Goal: Information Seeking & Learning: Learn about a topic

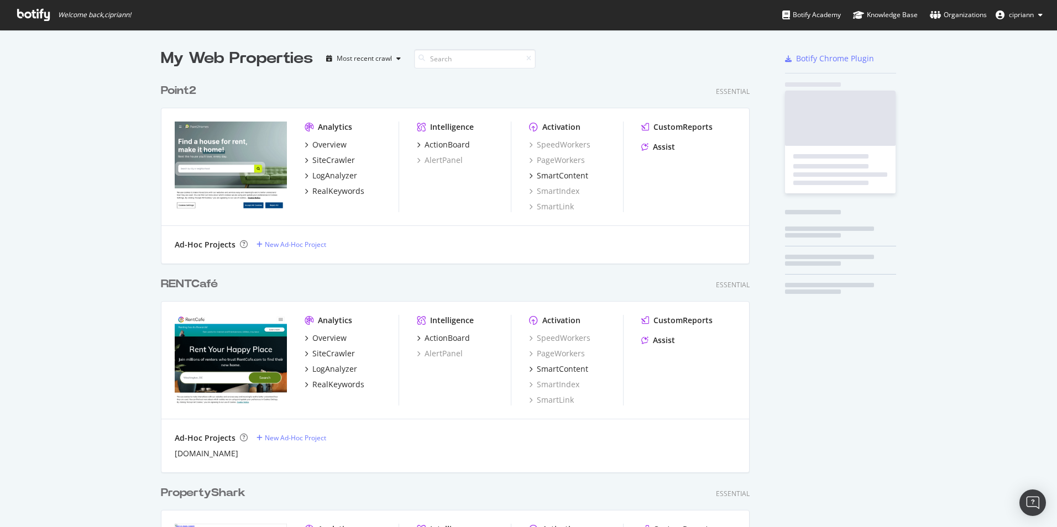
scroll to position [1184, 589]
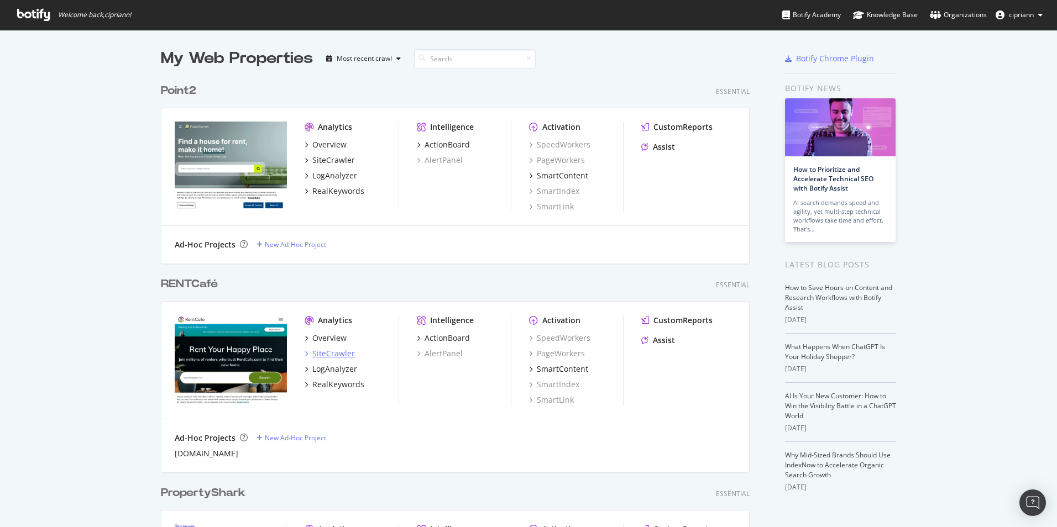
click at [327, 349] on div "SiteCrawler" at bounding box center [333, 353] width 43 height 11
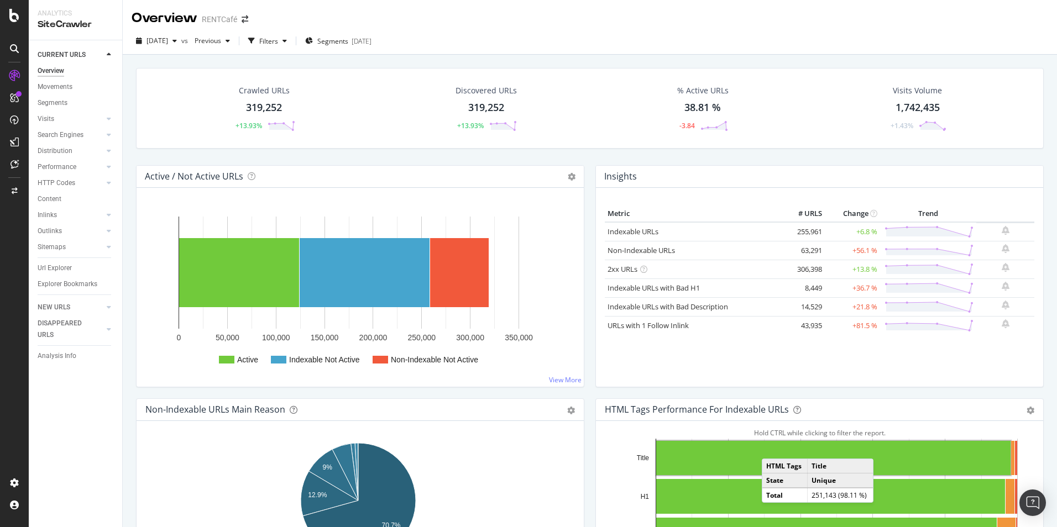
drag, startPoint x: 870, startPoint y: 232, endPoint x: 842, endPoint y: 231, distance: 28.2
click at [842, 231] on td "+6.8 %" at bounding box center [852, 231] width 55 height 19
copy td "+6.8 %"
click at [491, 95] on div "Discovered URLs" at bounding box center [485, 90] width 61 height 11
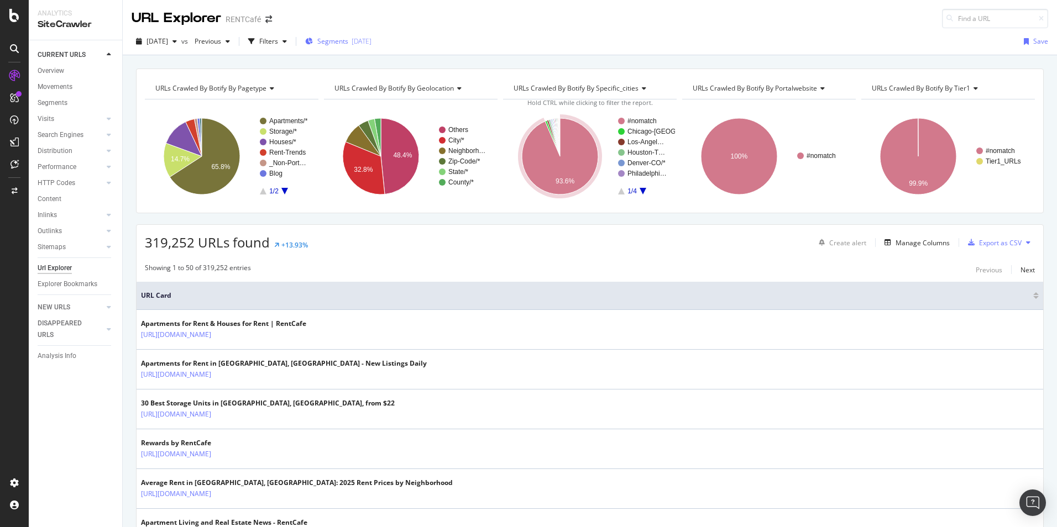
click at [367, 42] on div "Segments 2025-05-28" at bounding box center [338, 40] width 66 height 9
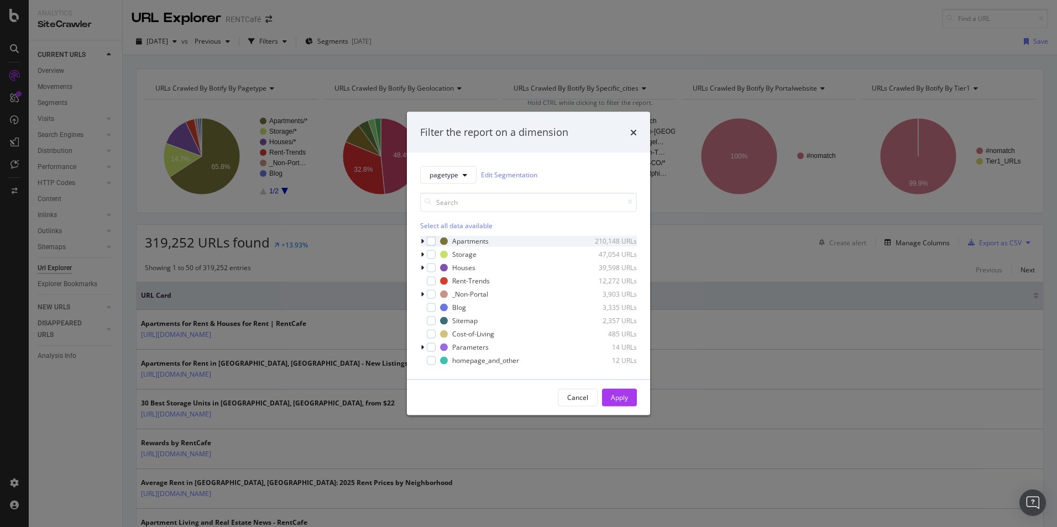
click at [425, 240] on div "modal" at bounding box center [423, 240] width 7 height 11
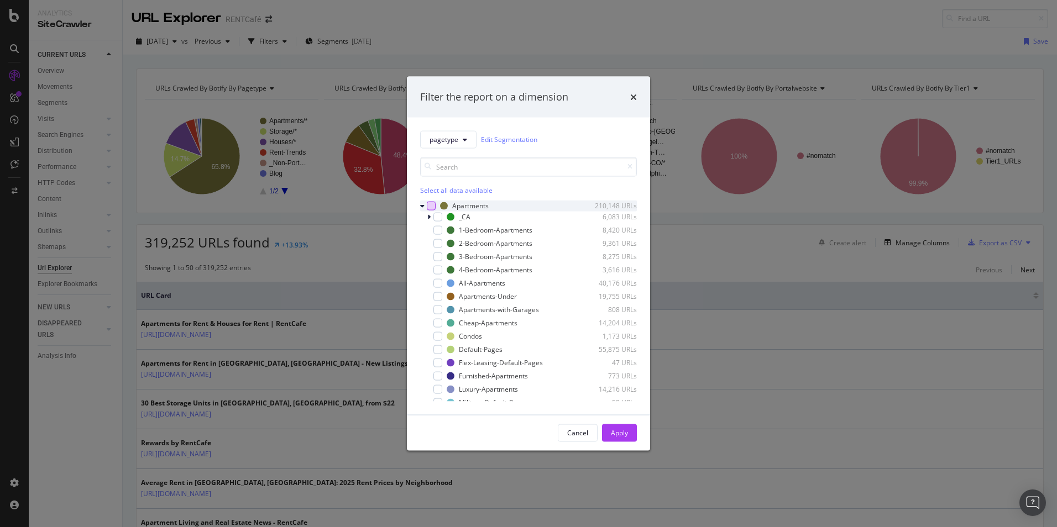
click at [433, 205] on div "modal" at bounding box center [431, 205] width 9 height 9
click at [440, 348] on icon "modal" at bounding box center [438, 350] width 5 height 6
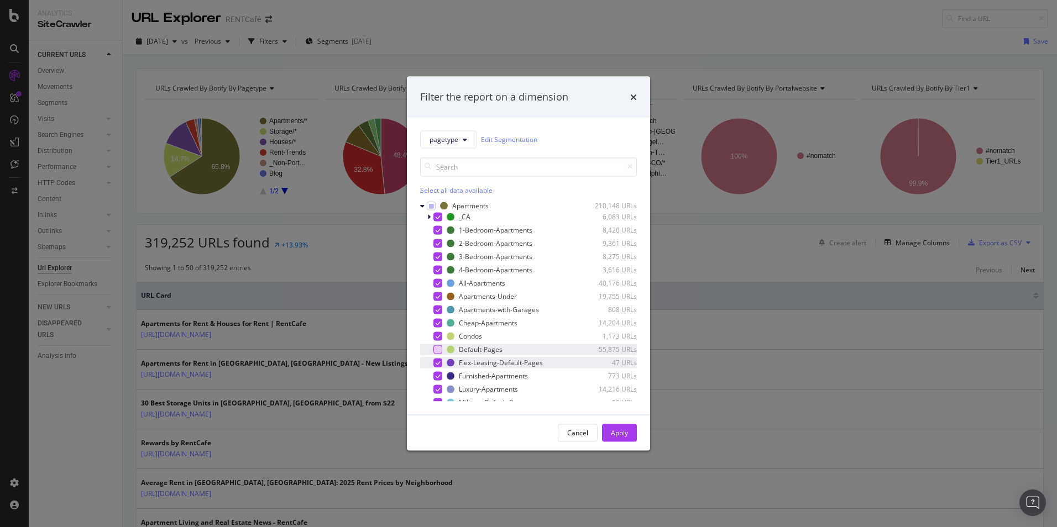
click at [442, 363] on div "Flex-Leasing-Default-Pages 47 URLs" at bounding box center [528, 362] width 217 height 11
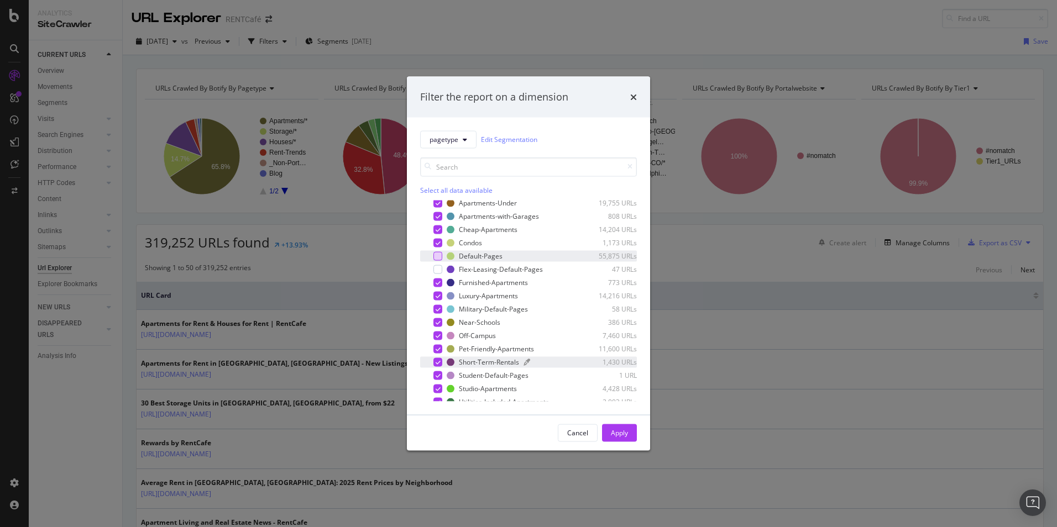
scroll to position [111, 0]
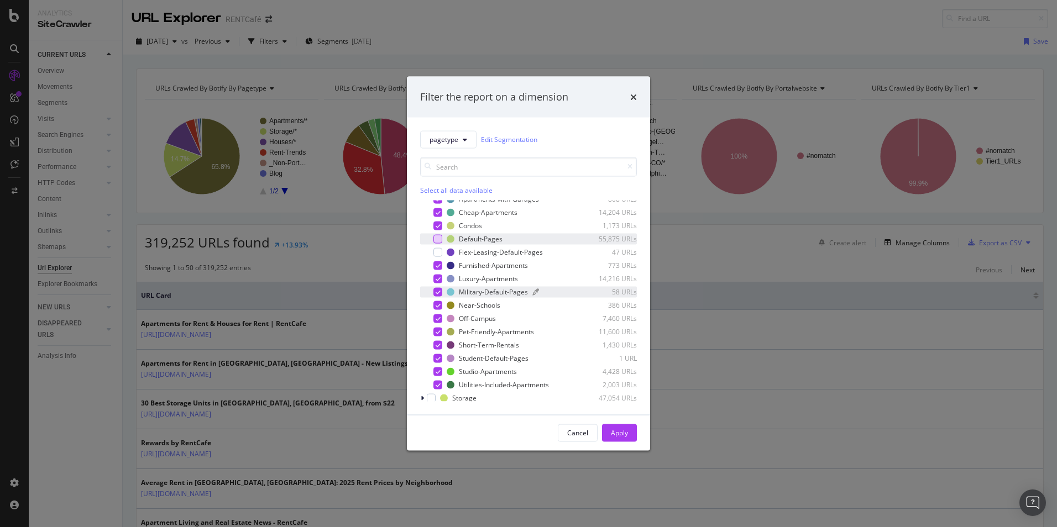
click at [492, 293] on div "Military-Default-Pages" at bounding box center [493, 291] width 69 height 9
click at [624, 437] on div "Apply" at bounding box center [619, 432] width 17 height 9
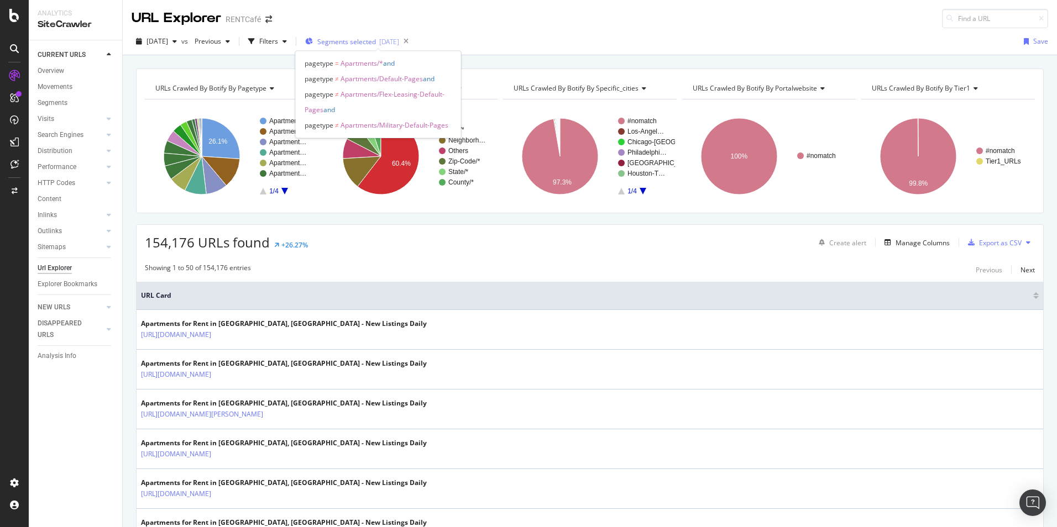
click at [399, 41] on div "[DATE]" at bounding box center [389, 41] width 20 height 9
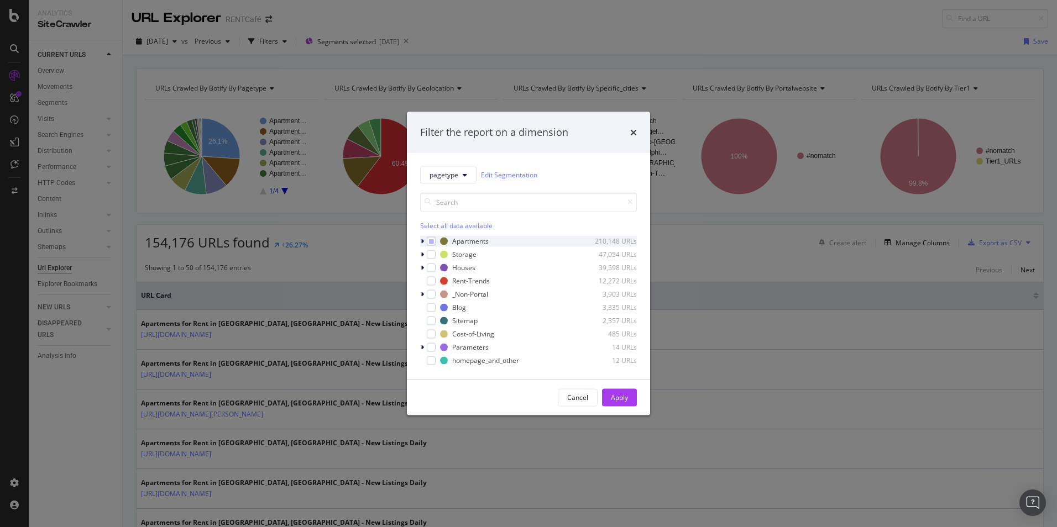
click at [421, 240] on icon "modal" at bounding box center [422, 241] width 3 height 7
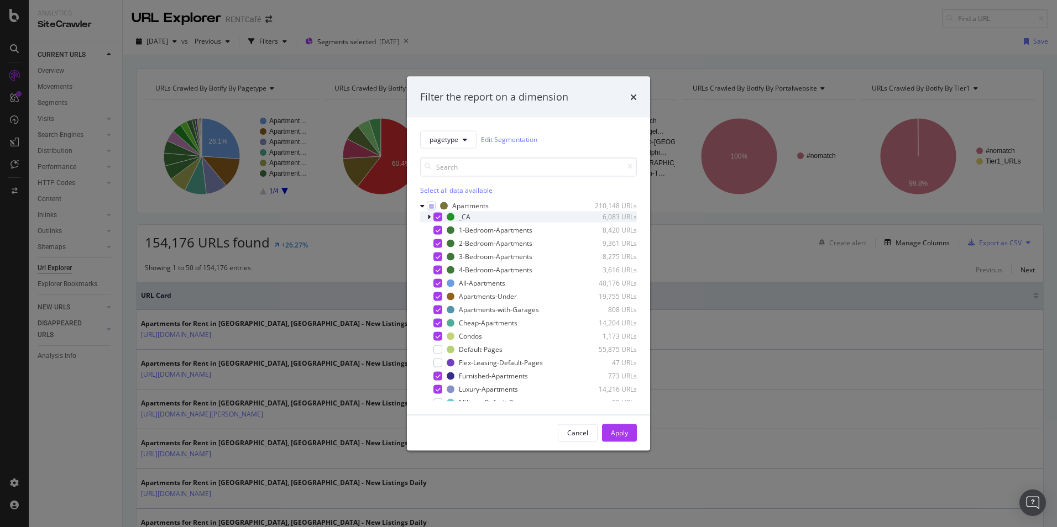
click at [436, 216] on icon "modal" at bounding box center [438, 217] width 5 height 6
click at [628, 432] on button "Apply" at bounding box center [619, 433] width 35 height 18
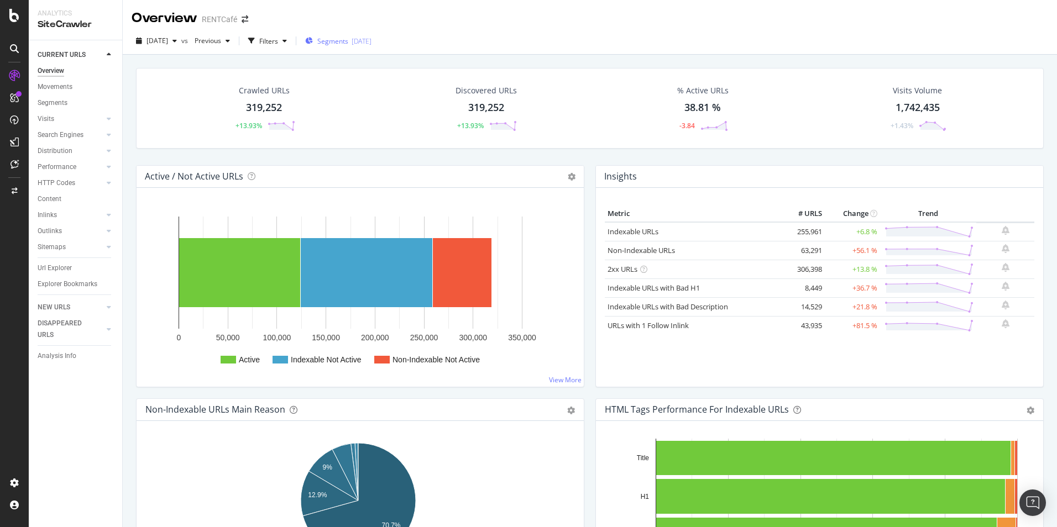
click at [371, 46] on div "Segments 2025-05-28" at bounding box center [338, 41] width 66 height 17
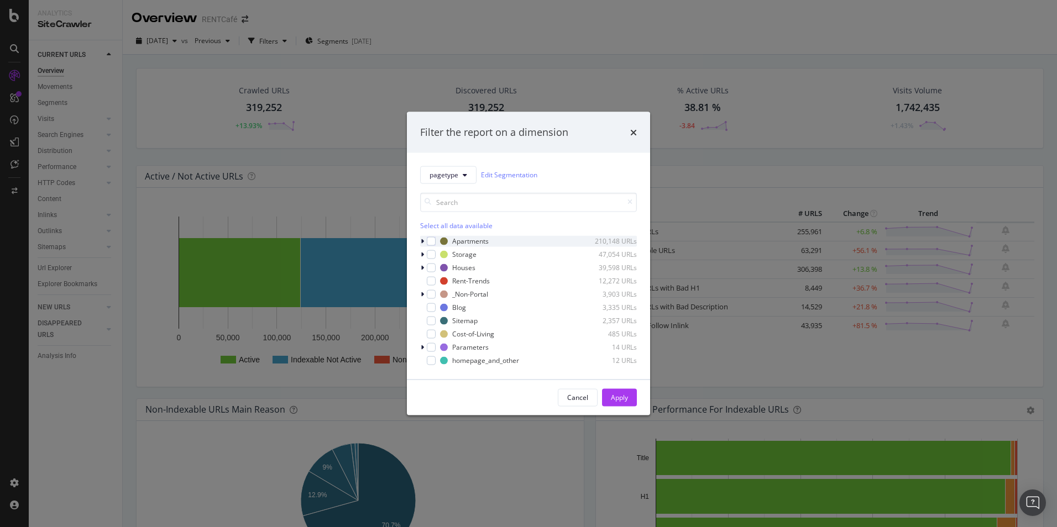
click at [421, 241] on icon "modal" at bounding box center [422, 241] width 3 height 7
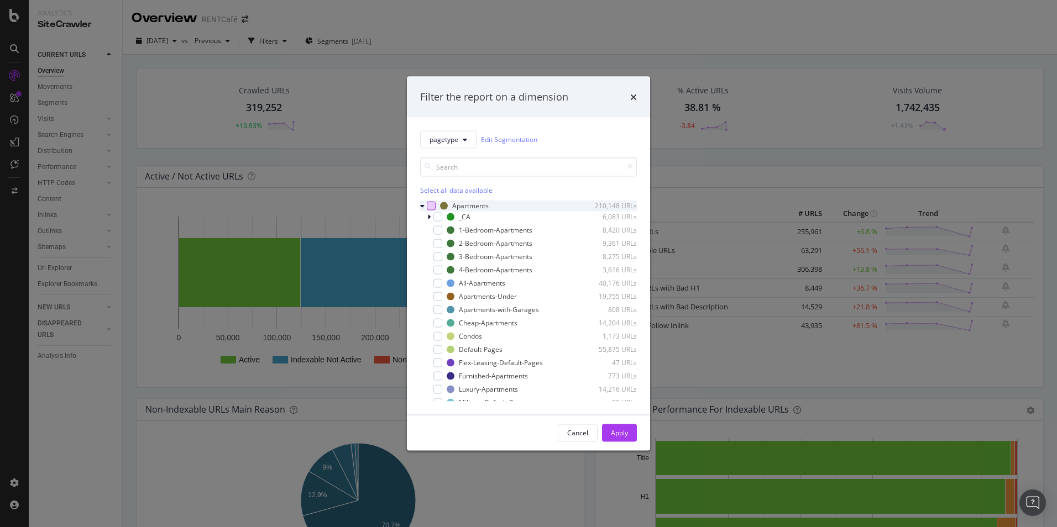
click at [432, 206] on div "modal" at bounding box center [431, 205] width 9 height 9
click at [436, 217] on icon "modal" at bounding box center [438, 217] width 5 height 6
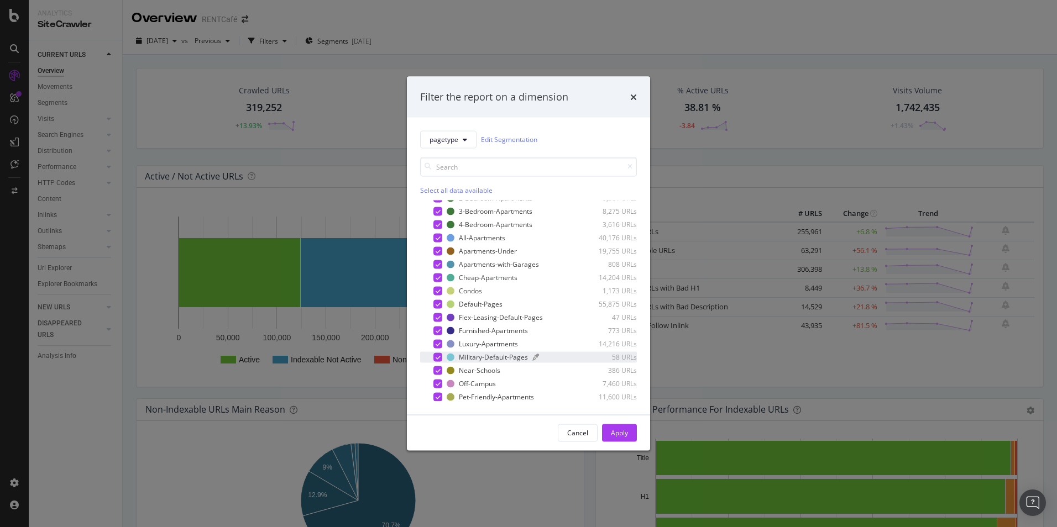
scroll to position [55, 0]
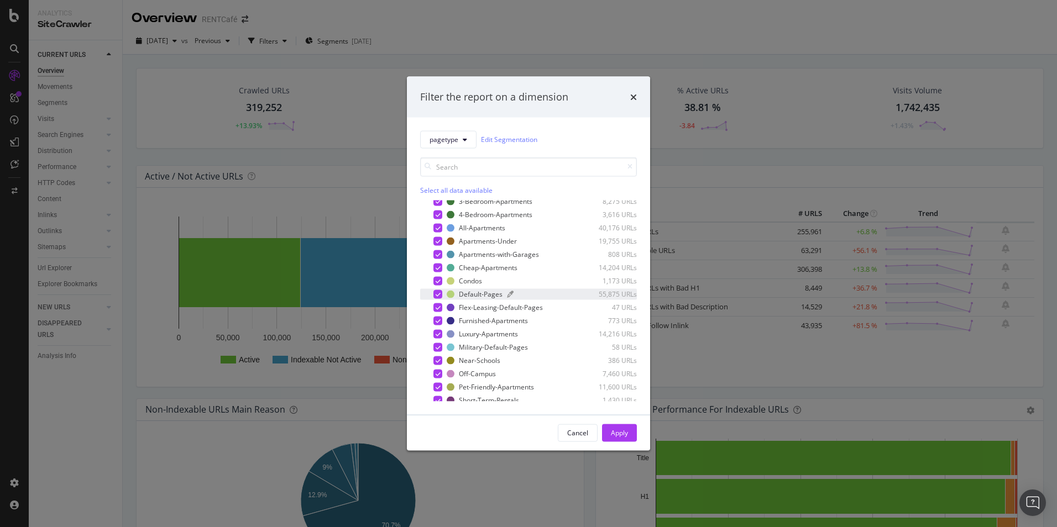
click at [486, 293] on div "Default-Pages" at bounding box center [481, 294] width 44 height 9
click at [499, 308] on div "Flex-Leasing-Default-Pages" at bounding box center [501, 307] width 84 height 9
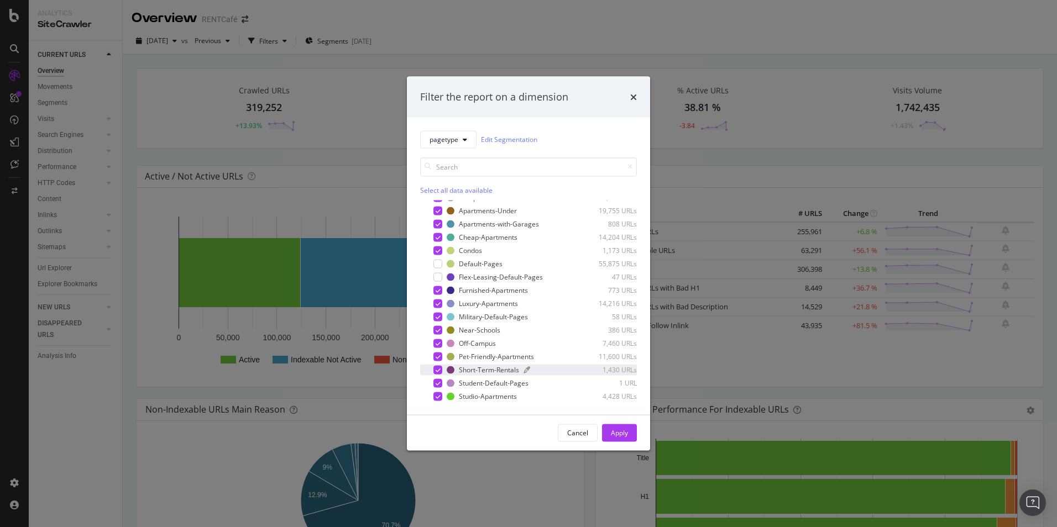
scroll to position [111, 0]
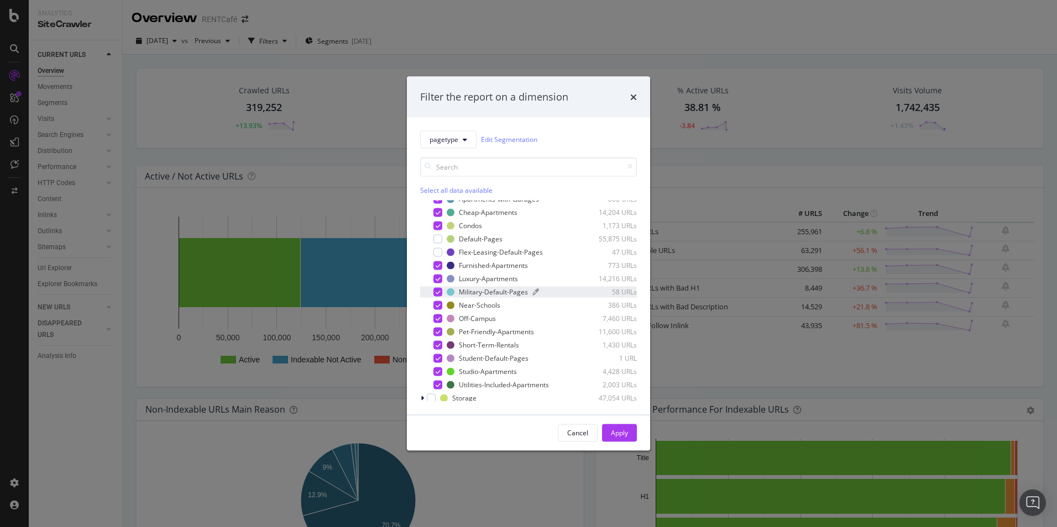
click at [509, 292] on div "Military-Default-Pages" at bounding box center [493, 291] width 69 height 9
click at [619, 430] on div "Apply" at bounding box center [619, 432] width 17 height 9
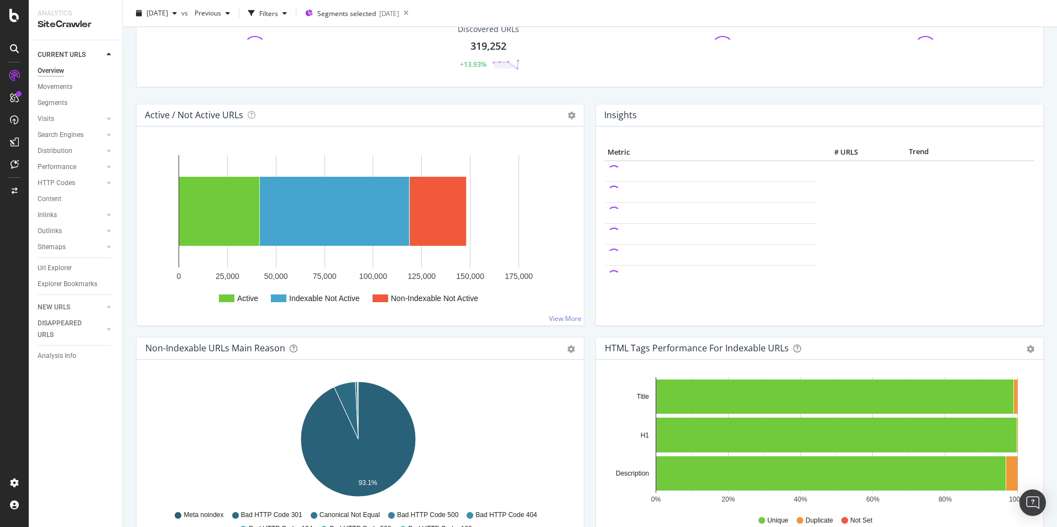
scroll to position [111, 0]
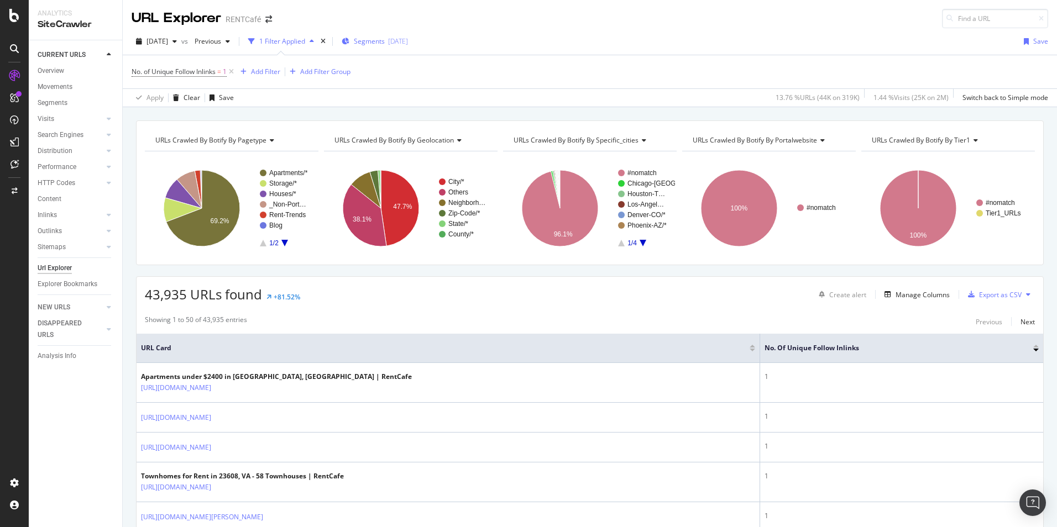
click at [408, 42] on div "[DATE]" at bounding box center [398, 40] width 20 height 9
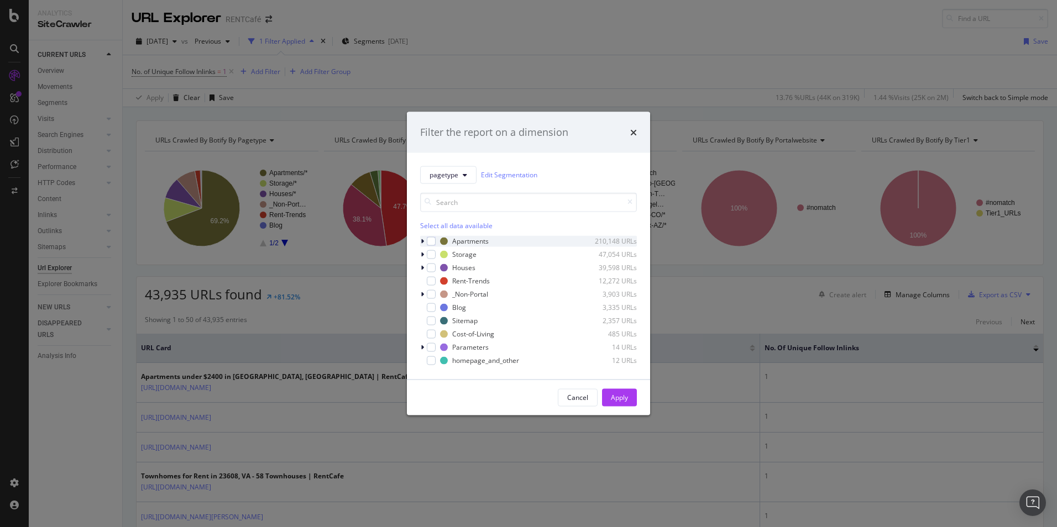
click at [422, 242] on icon "modal" at bounding box center [422, 241] width 3 height 7
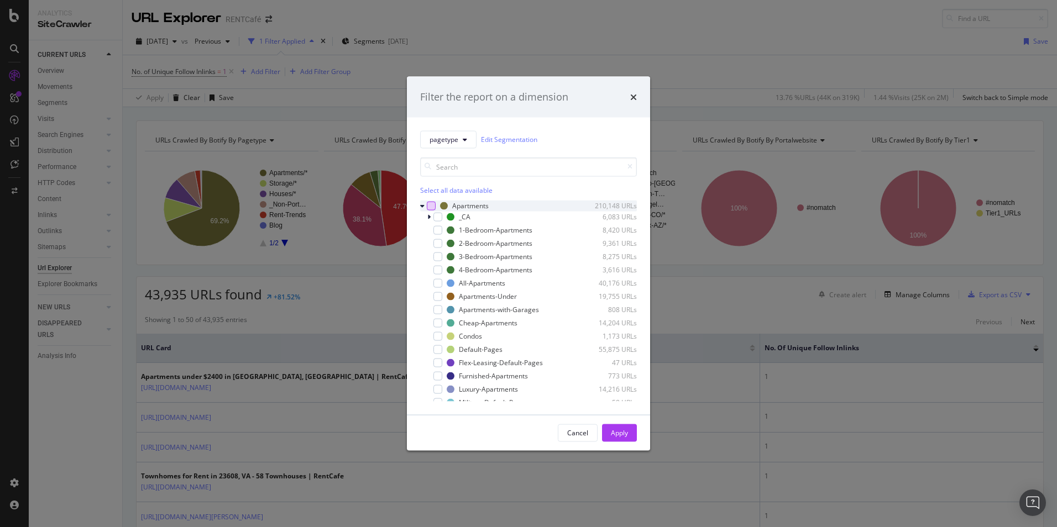
click at [432, 206] on div "modal" at bounding box center [431, 205] width 9 height 9
click at [429, 215] on icon "modal" at bounding box center [428, 216] width 3 height 7
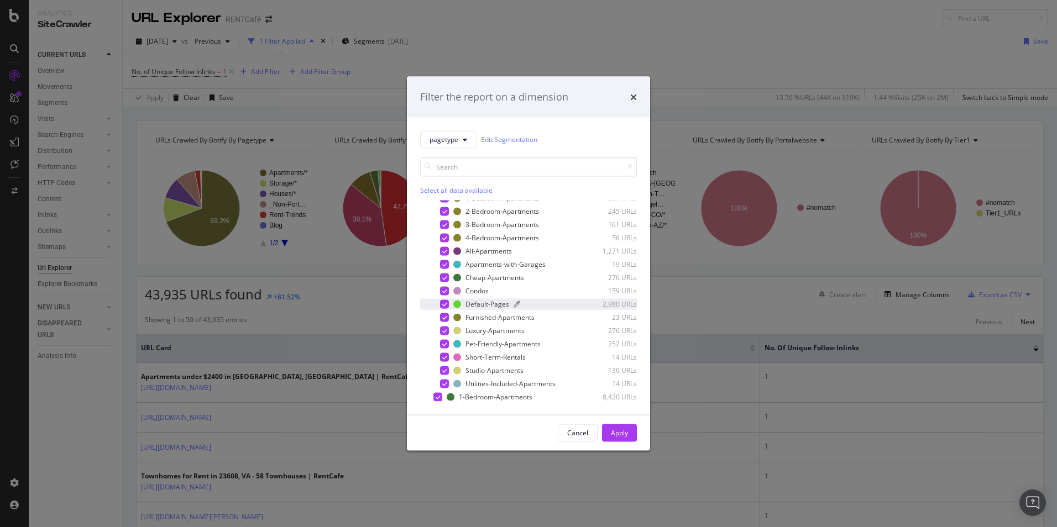
scroll to position [55, 0]
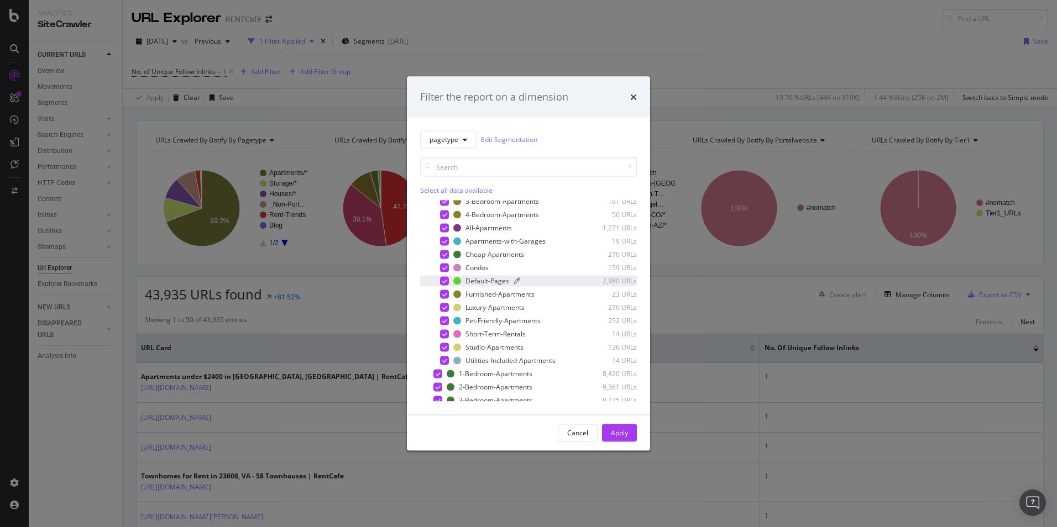
click at [493, 285] on div "Default-Pages" at bounding box center [487, 280] width 44 height 9
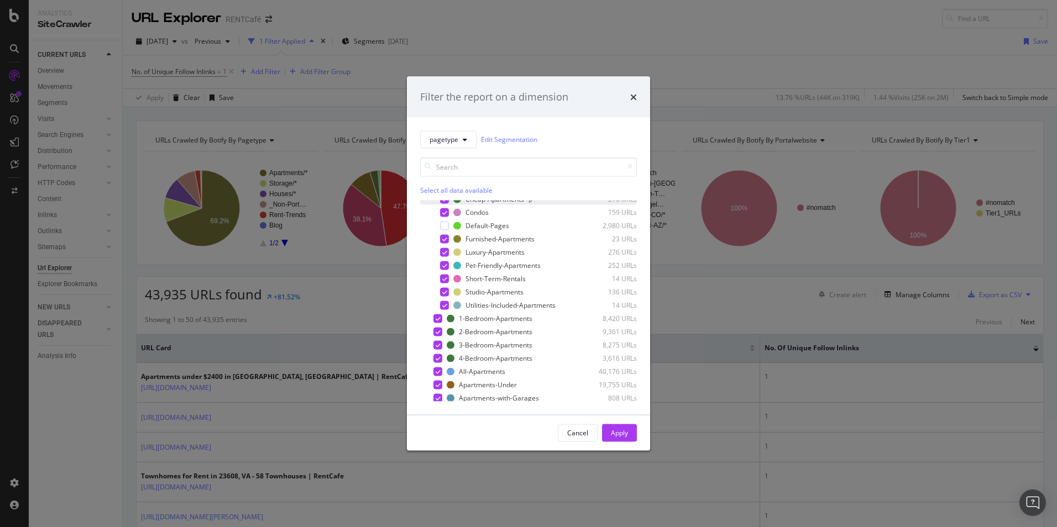
scroll to position [0, 0]
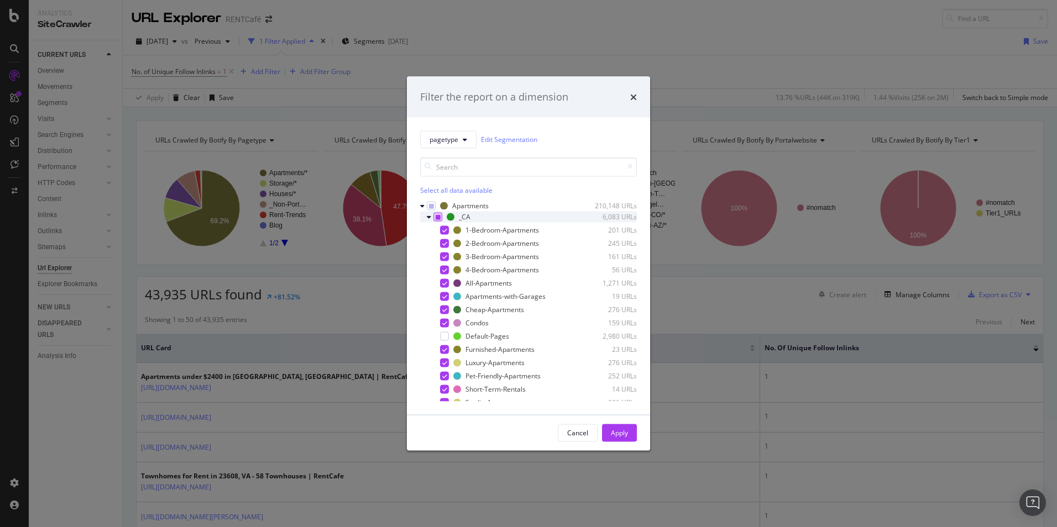
click at [433, 217] on div "modal" at bounding box center [437, 216] width 9 height 9
click at [434, 220] on div "modal" at bounding box center [437, 216] width 9 height 9
click at [429, 218] on icon "modal" at bounding box center [429, 216] width 4 height 7
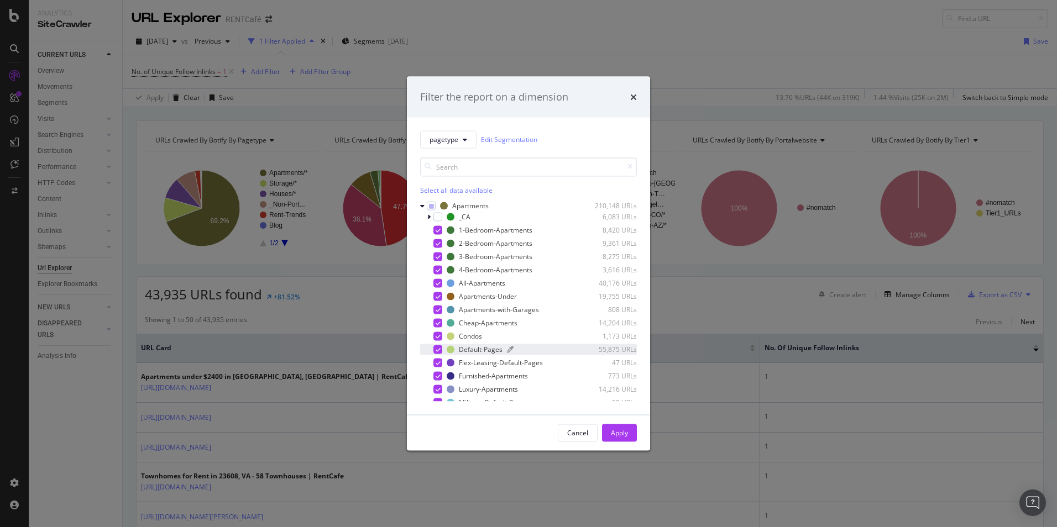
click at [493, 352] on div "Default-Pages" at bounding box center [481, 349] width 44 height 9
click at [500, 362] on div "Flex-Leasing-Default-Pages" at bounding box center [501, 362] width 84 height 9
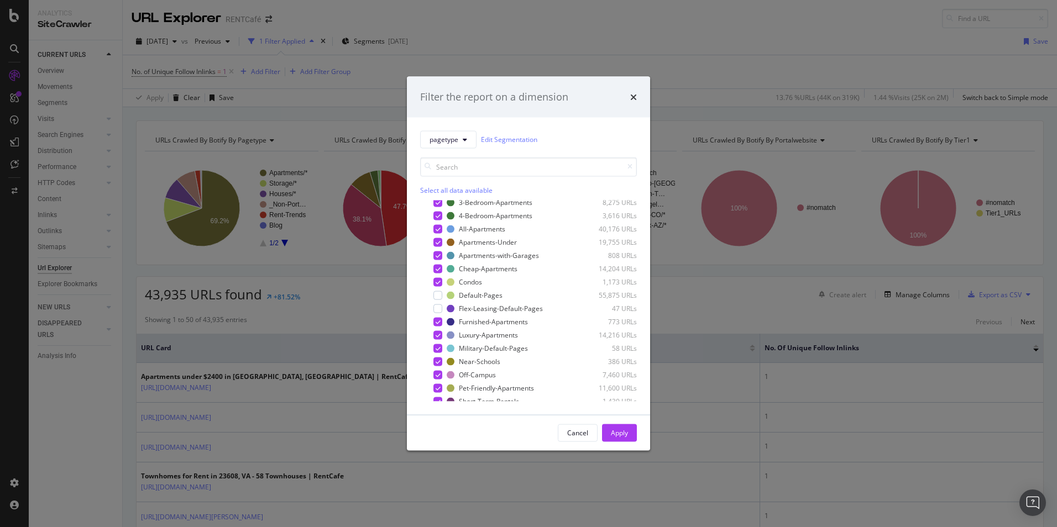
scroll to position [55, 0]
click at [516, 348] on div "Military-Default-Pages" at bounding box center [493, 347] width 69 height 9
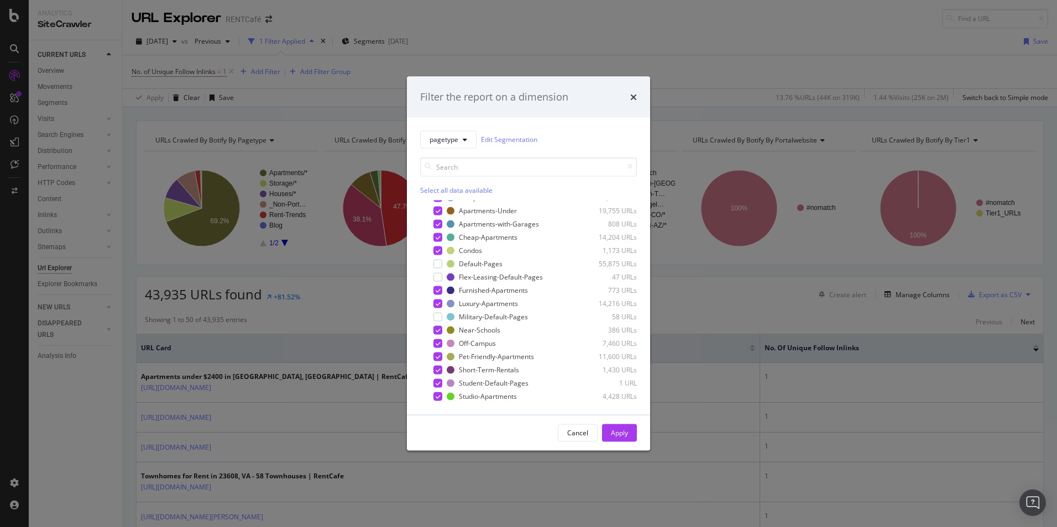
scroll to position [111, 0]
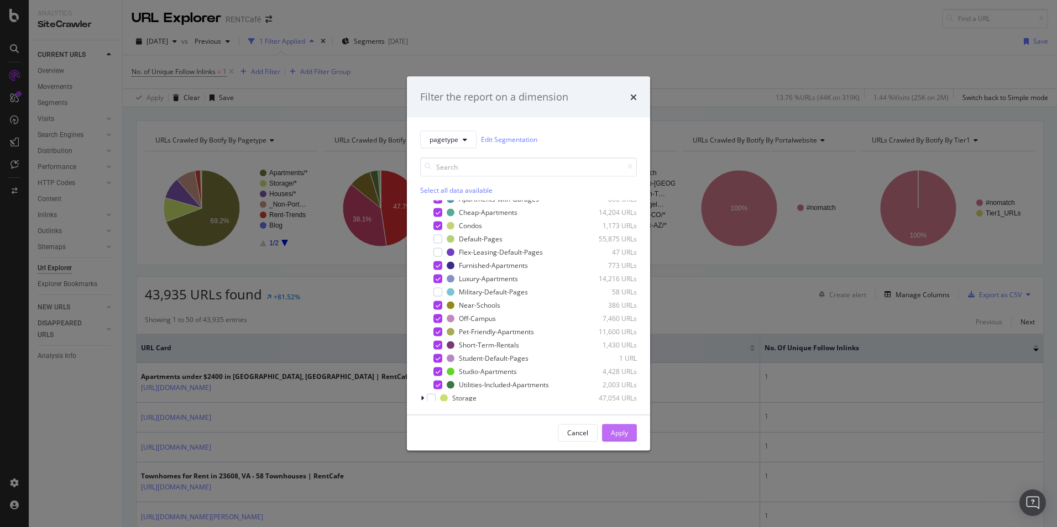
click at [627, 433] on div "Apply" at bounding box center [619, 432] width 17 height 9
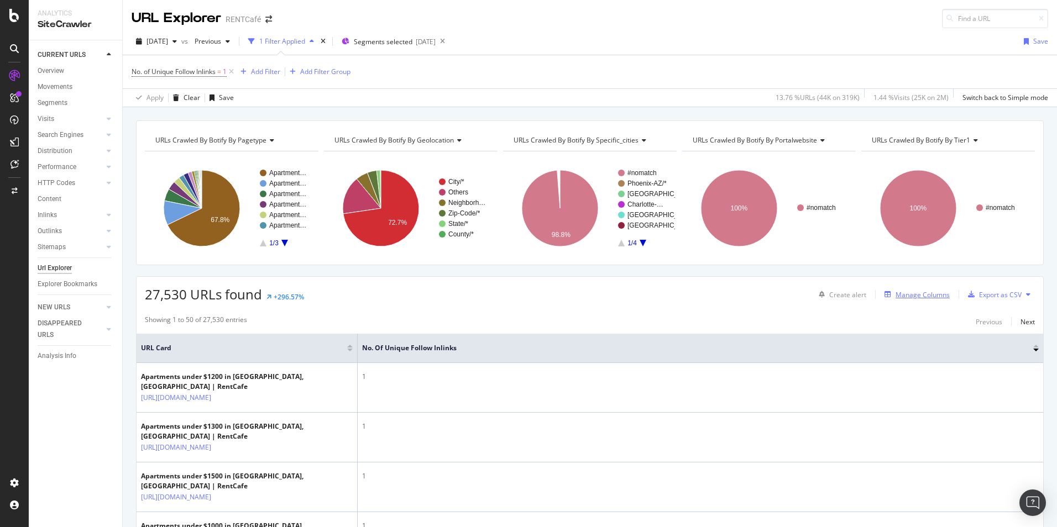
click at [923, 294] on div "Manage Columns" at bounding box center [923, 294] width 54 height 9
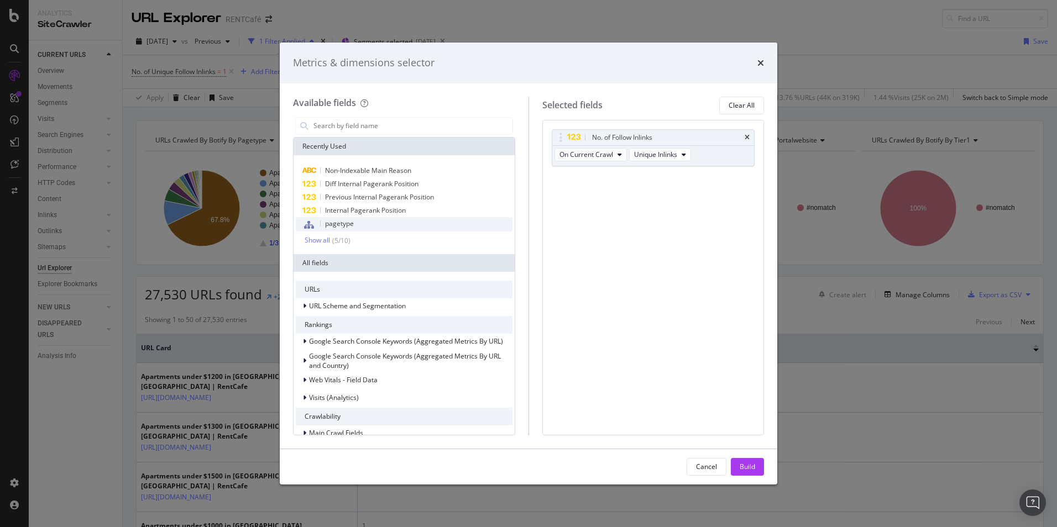
click at [350, 222] on span "pagetype" at bounding box center [339, 223] width 29 height 9
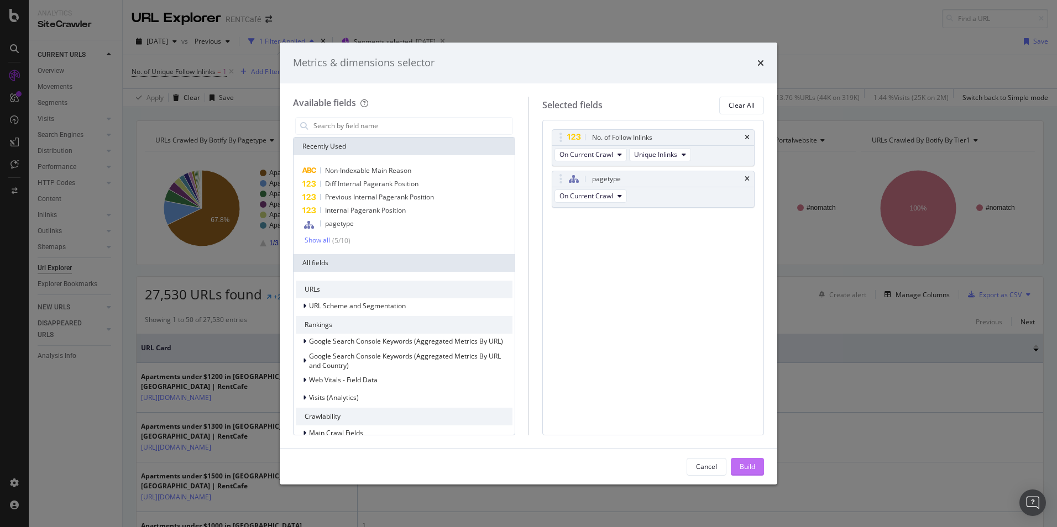
click at [748, 468] on div "Build" at bounding box center [747, 466] width 15 height 9
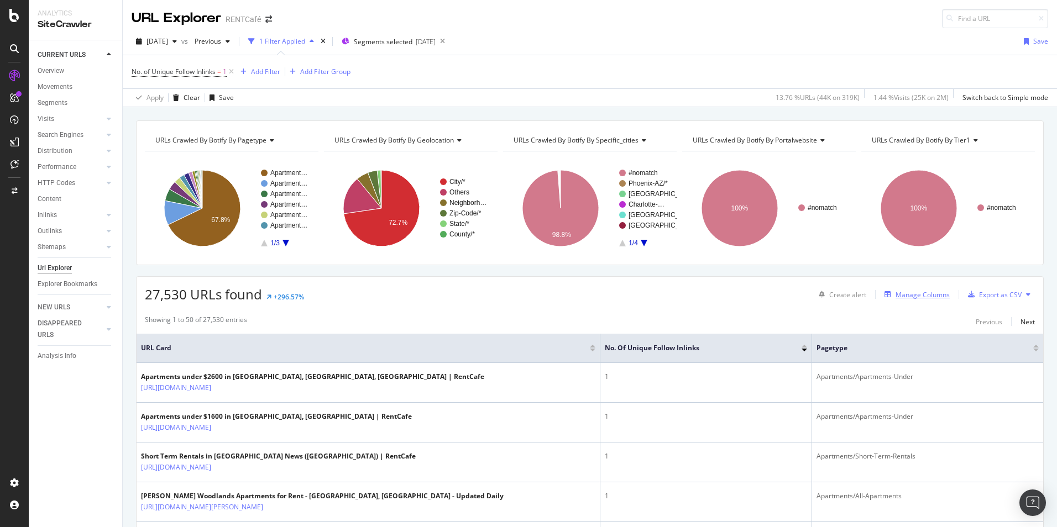
click at [896, 295] on div "Manage Columns" at bounding box center [923, 294] width 54 height 9
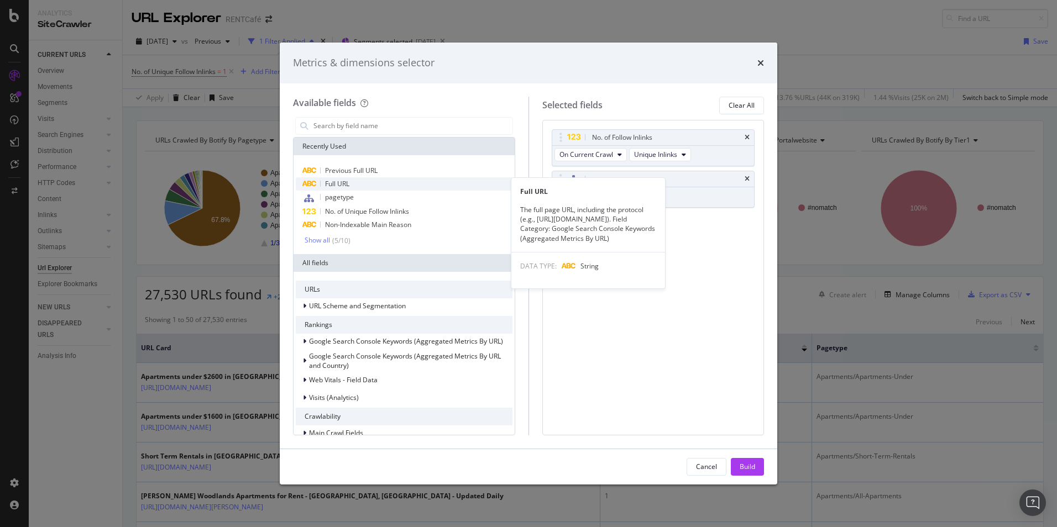
click at [327, 185] on span "Full URL" at bounding box center [337, 183] width 24 height 9
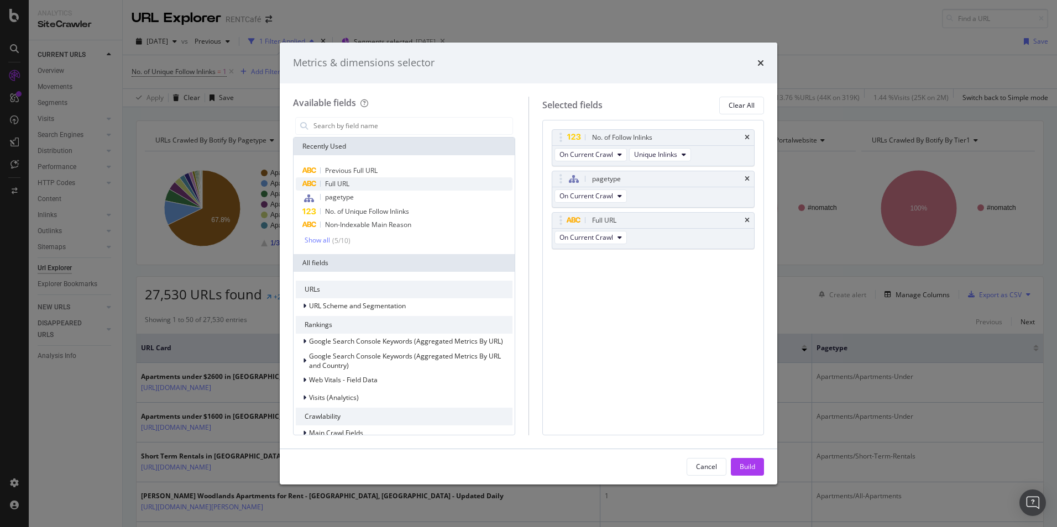
click at [335, 184] on span "Full URL" at bounding box center [337, 183] width 24 height 9
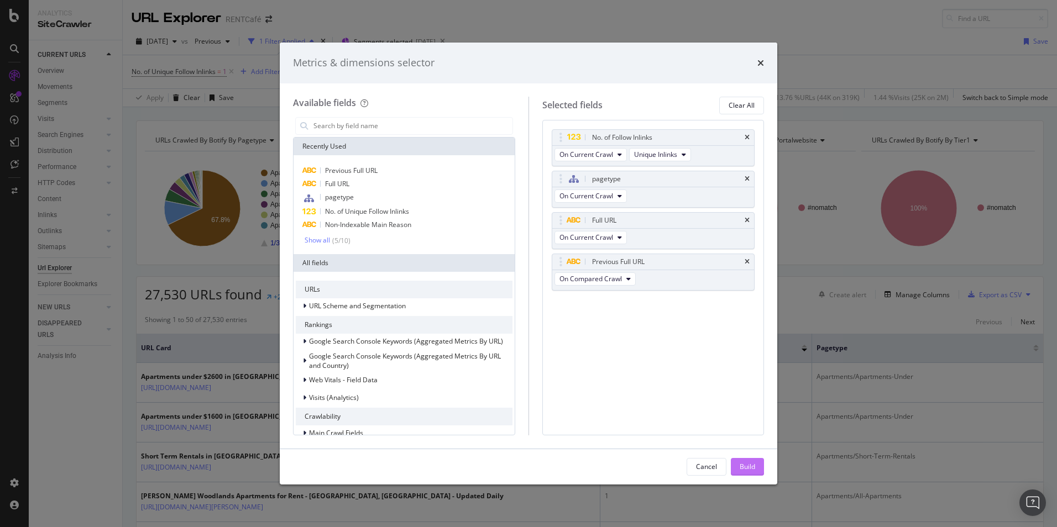
click at [750, 464] on div "Build" at bounding box center [747, 466] width 15 height 9
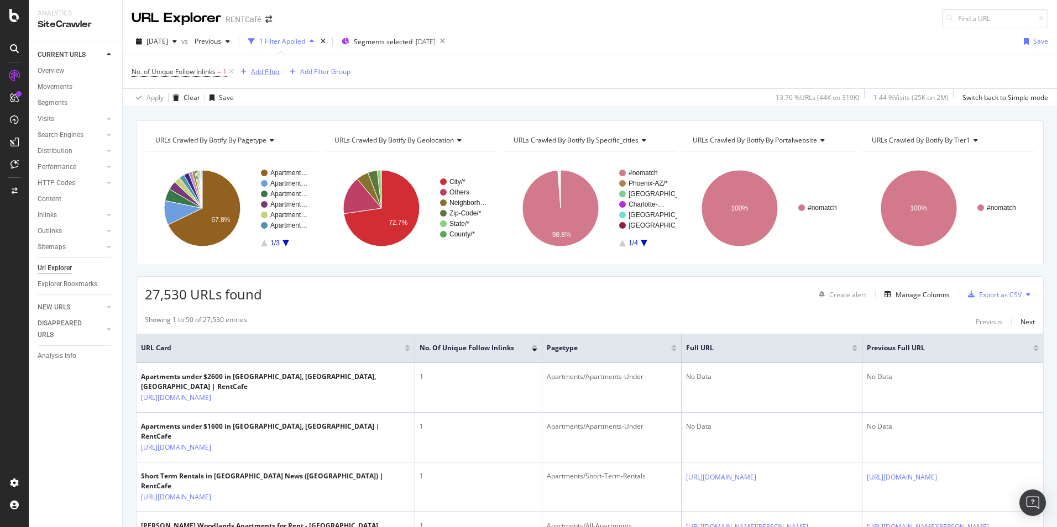
click at [268, 70] on div "Add Filter" at bounding box center [265, 71] width 29 height 9
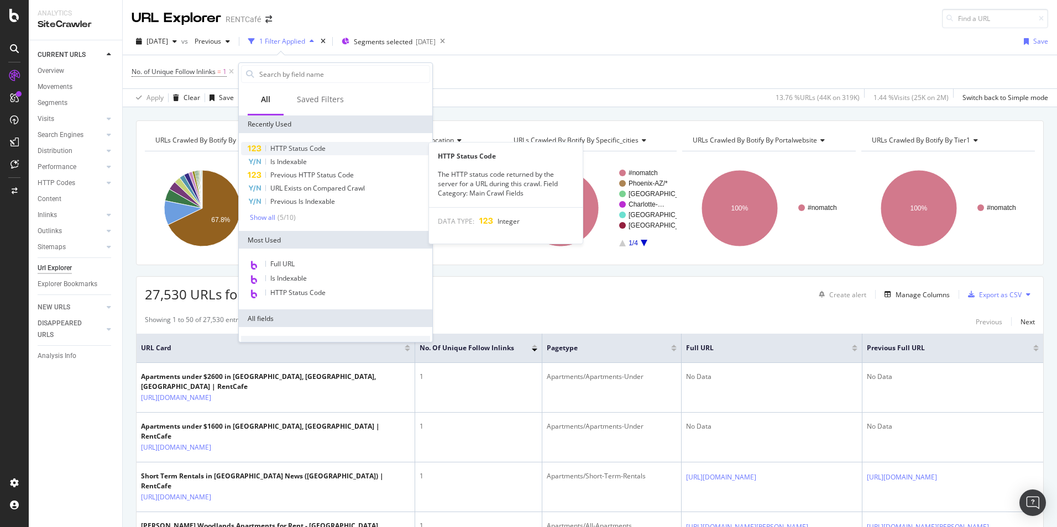
click at [294, 149] on span "HTTP Status Code" at bounding box center [297, 148] width 55 height 9
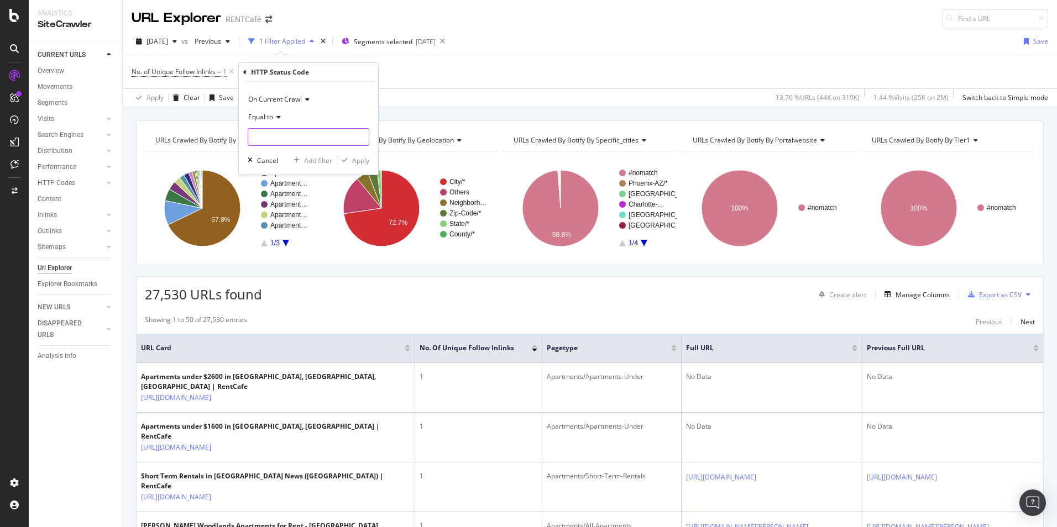
click at [270, 134] on input "number" at bounding box center [309, 137] width 122 height 18
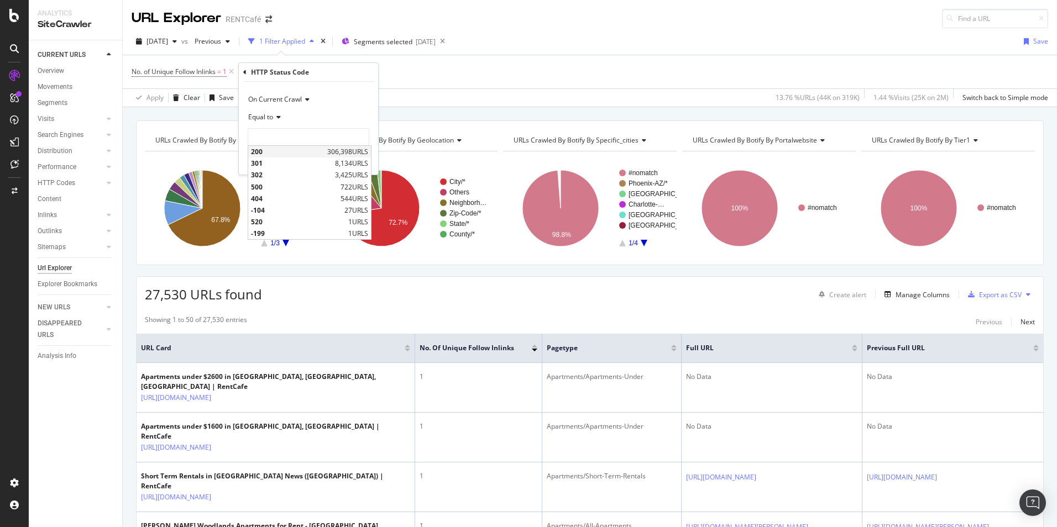
click at [270, 153] on span "200" at bounding box center [288, 151] width 74 height 9
type input "200"
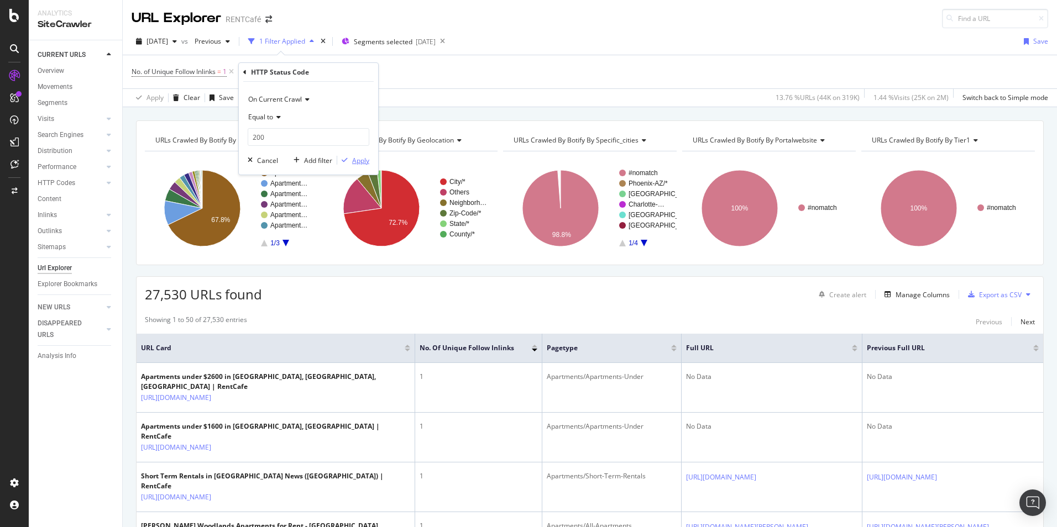
click at [359, 161] on div "Apply" at bounding box center [360, 160] width 17 height 9
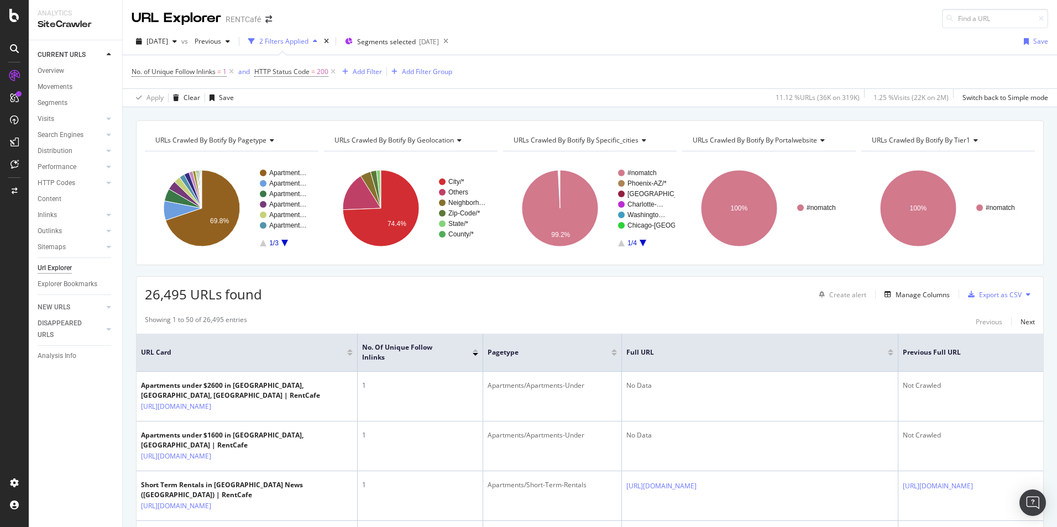
scroll to position [55, 0]
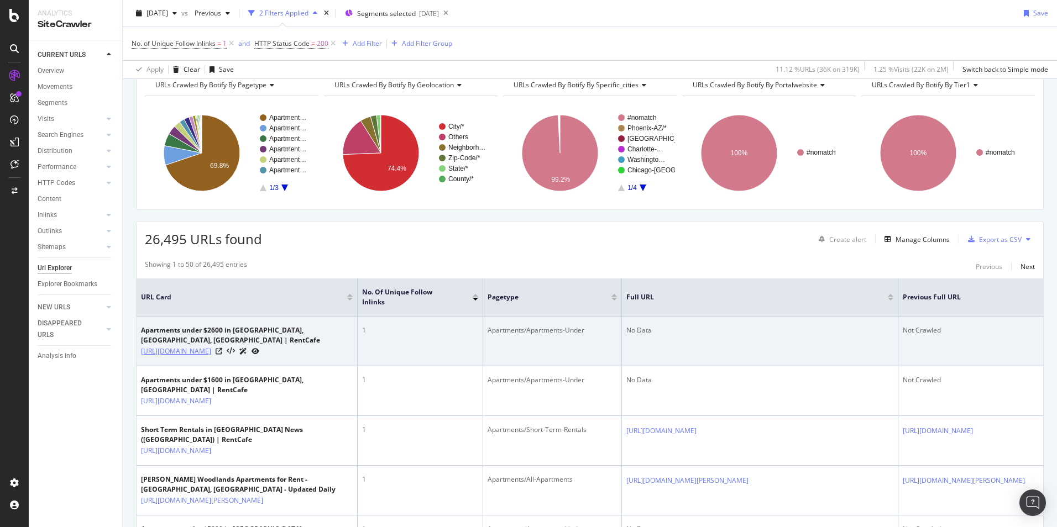
click at [211, 346] on link "https://www.rentcafe.com/apartments-under-2600/us/ca/san-mateo-county/belmont/" at bounding box center [176, 351] width 70 height 11
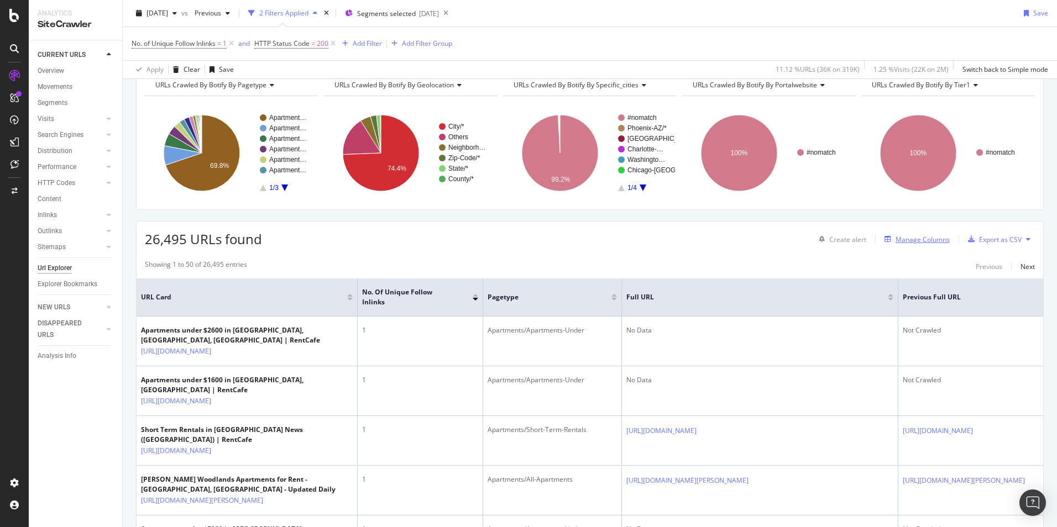
click at [930, 242] on div "Manage Columns" at bounding box center [923, 239] width 54 height 9
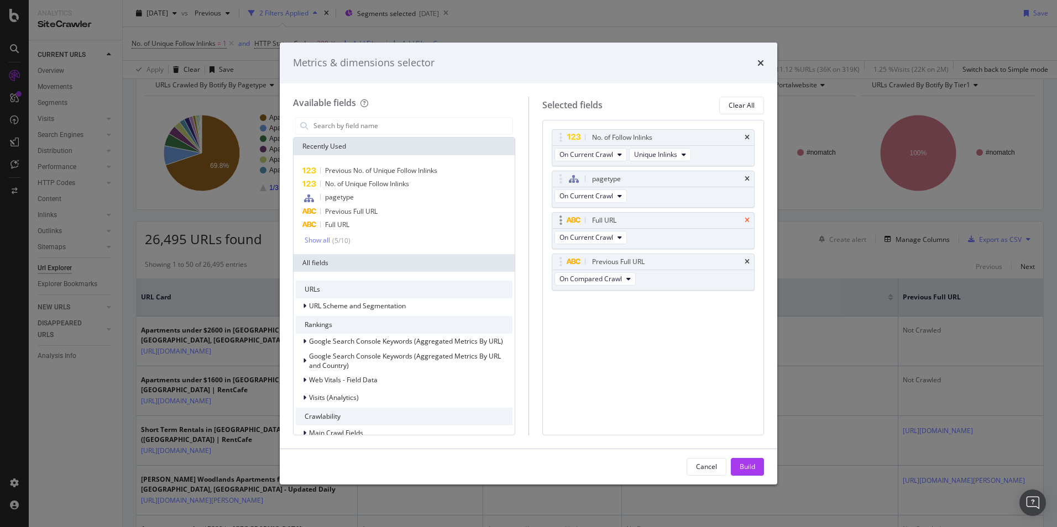
click at [747, 221] on icon "times" at bounding box center [747, 220] width 5 height 7
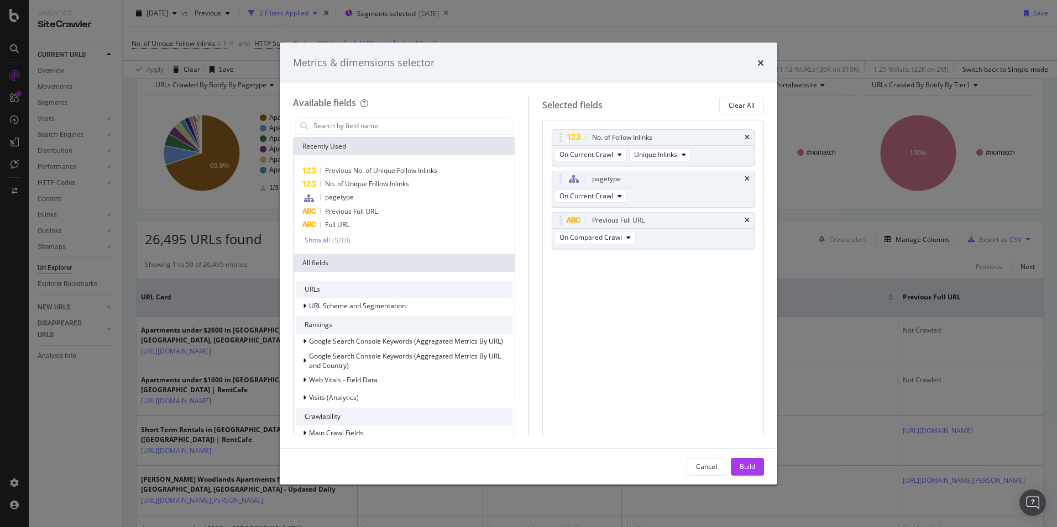
click at [747, 221] on icon "times" at bounding box center [747, 220] width 5 height 7
drag, startPoint x: 646, startPoint y: 137, endPoint x: 643, endPoint y: 221, distance: 84.6
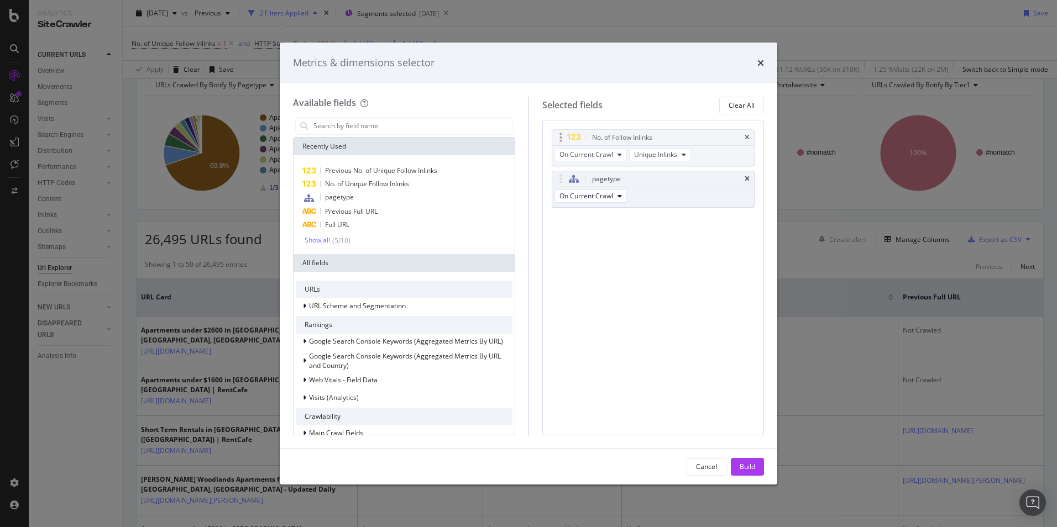
click at [643, 222] on body "Analytics SiteCrawler CURRENT URLS Overview Movements Segments Visits Analysis …" at bounding box center [528, 263] width 1057 height 527
click at [631, 127] on div "No. of Follow Inlinks On Current Crawl Unique Inlinks pagetype On Current Crawl…" at bounding box center [653, 278] width 222 height 316
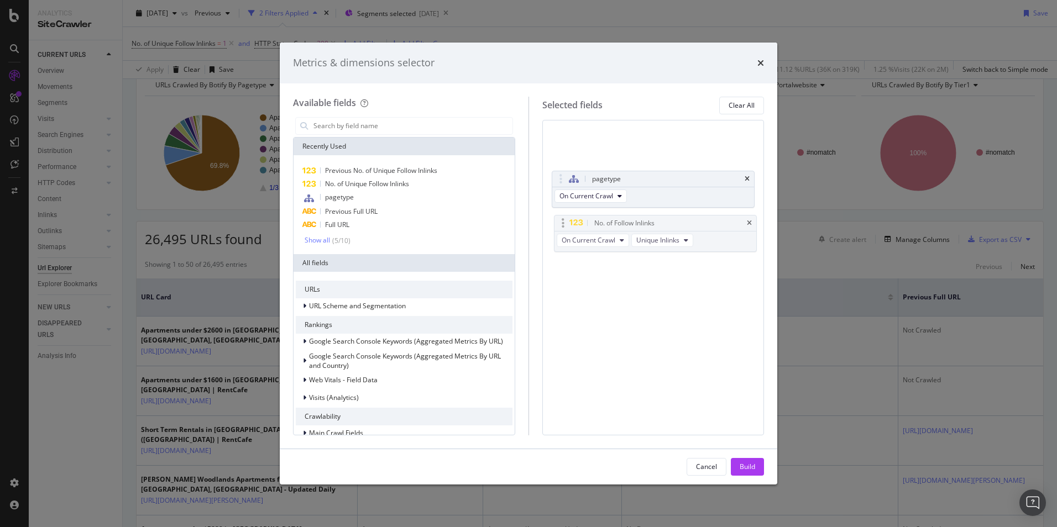
drag, startPoint x: 629, startPoint y: 132, endPoint x: 631, endPoint y: 218, distance: 85.7
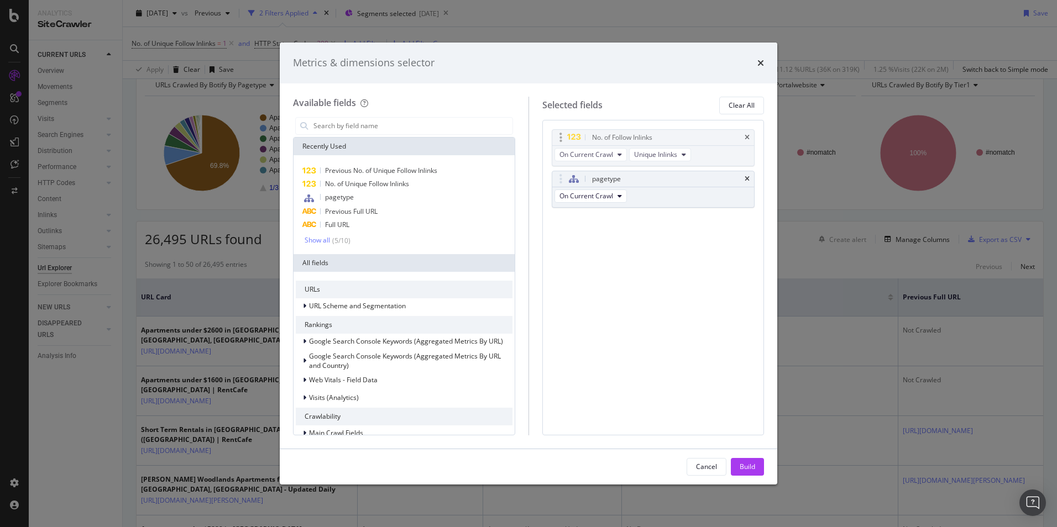
click at [631, 218] on body "Analytics SiteCrawler CURRENT URLS Overview Movements Segments Visits Analysis …" at bounding box center [528, 263] width 1057 height 527
drag, startPoint x: 611, startPoint y: 140, endPoint x: 608, endPoint y: 170, distance: 30.1
click at [381, 184] on span "No. of Unique Follow Inlinks" at bounding box center [367, 183] width 84 height 9
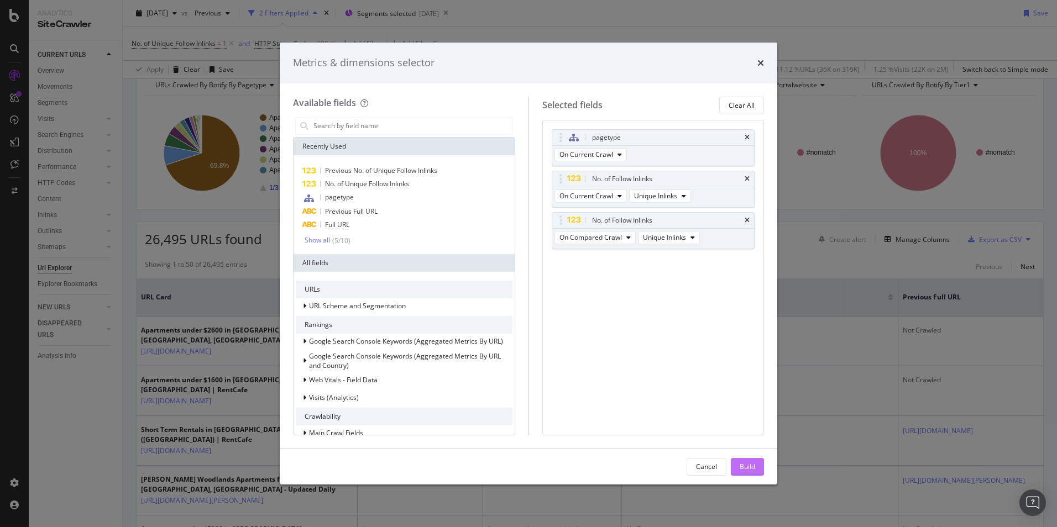
click at [746, 466] on div "Build" at bounding box center [747, 466] width 15 height 9
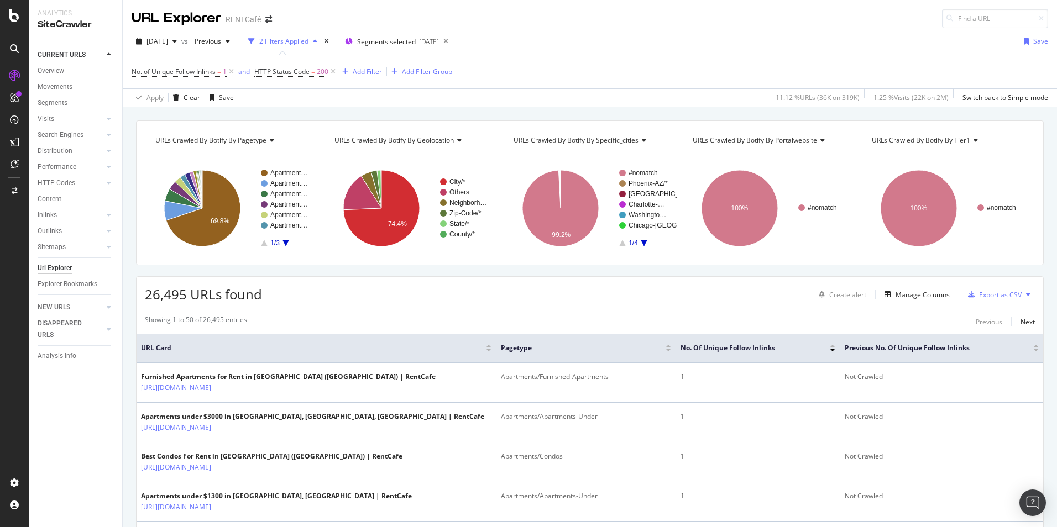
click at [1005, 296] on div "Export as CSV" at bounding box center [1000, 294] width 43 height 9
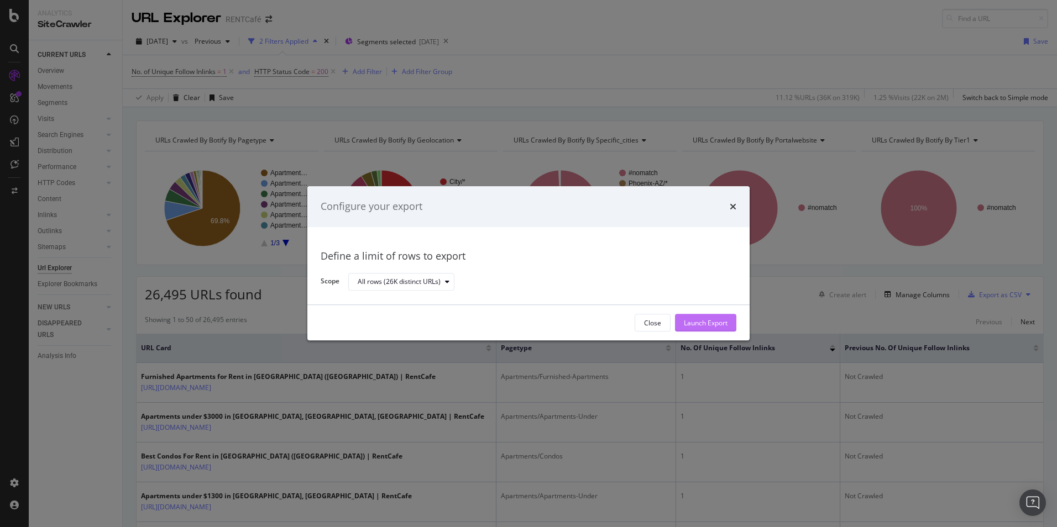
click at [711, 327] on div "Launch Export" at bounding box center [706, 322] width 44 height 9
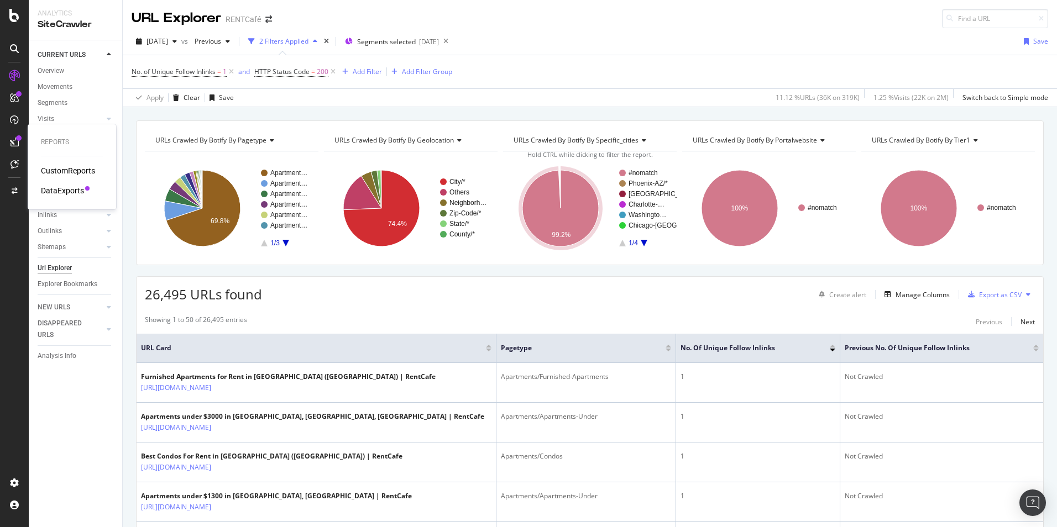
click at [79, 187] on div "DataExports" at bounding box center [62, 190] width 43 height 11
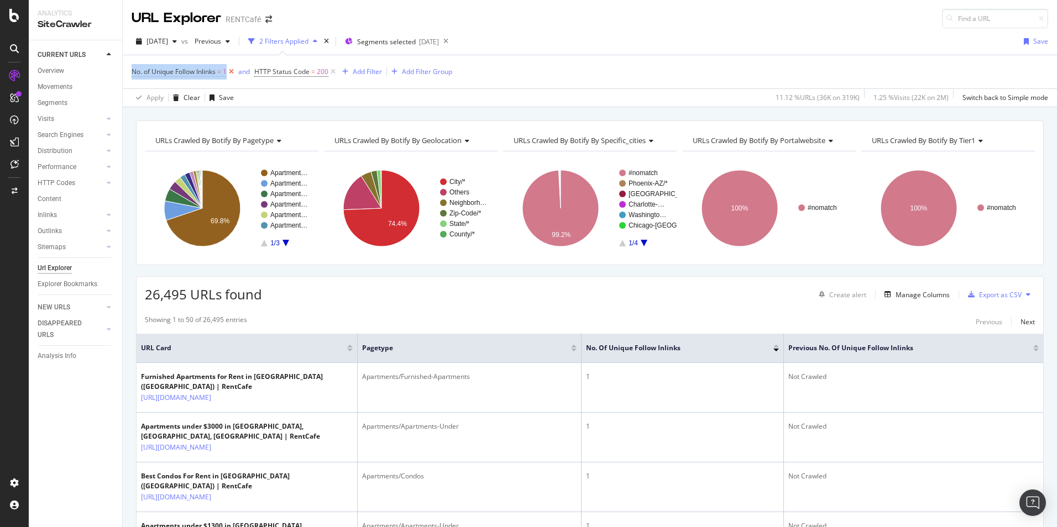
drag, startPoint x: 128, startPoint y: 61, endPoint x: 229, endPoint y: 70, distance: 100.9
click at [229, 70] on div "No. of Unique Follow Inlinks = 1 and HTTP Status Code = 200 Add Filter Add Filt…" at bounding box center [590, 81] width 934 height 52
copy span "No. of Unique Follow Inlinks = 1"
click at [986, 19] on input at bounding box center [995, 18] width 106 height 19
paste input "https://www.rentcafe.com/1-bedroom-apartments-for-rent/us/in/bloomington/grandv…"
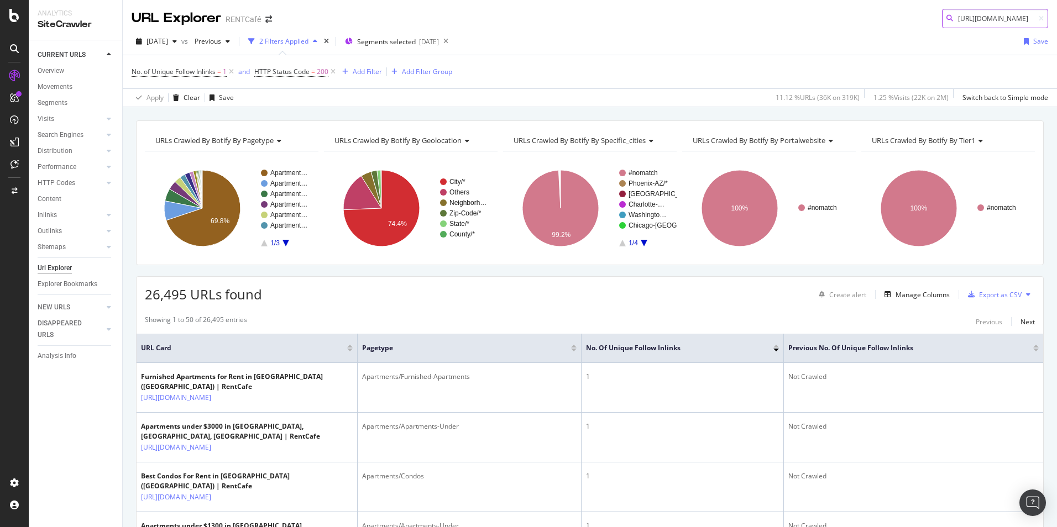
scroll to position [0, 214]
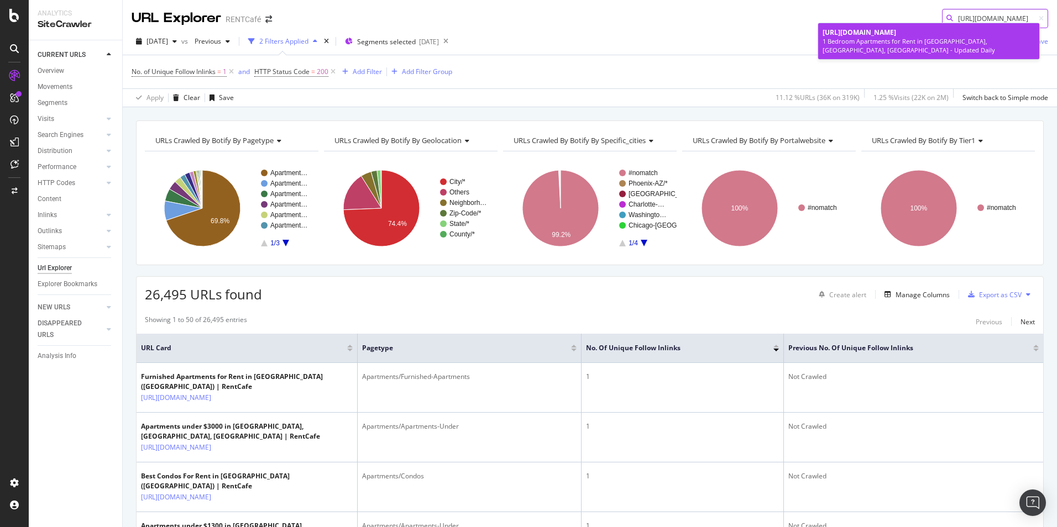
type input "https://www.rentcafe.com/1-bedroom-apartments-for-rent/us/in/bloomington/grandv…"
click at [896, 37] on span "https://www.rentcafe.com/1-bedroom-apartments-for-rent/us/in/bloomington/grandv…" at bounding box center [860, 32] width 74 height 9
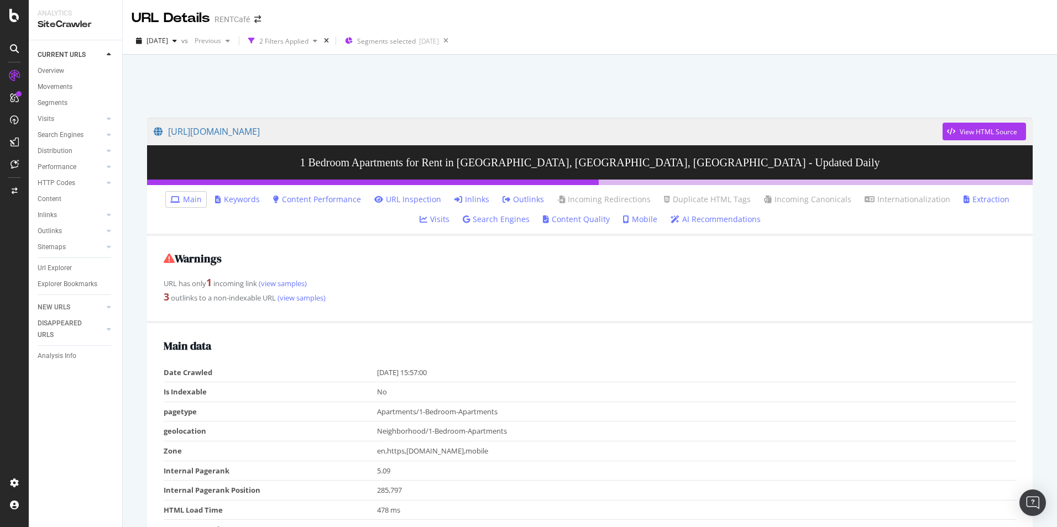
click at [454, 198] on link "Inlinks" at bounding box center [471, 199] width 35 height 11
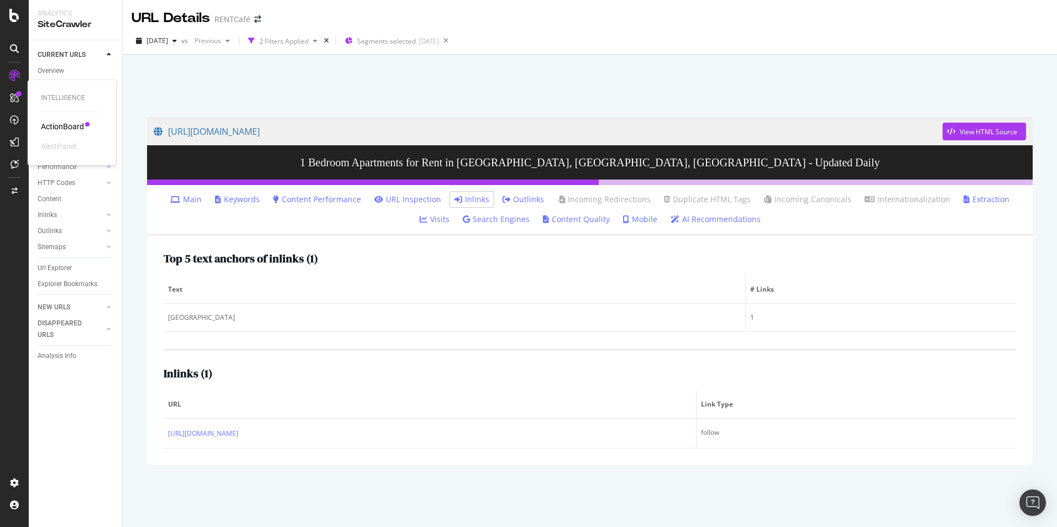
click at [7, 96] on div at bounding box center [15, 98] width 18 height 18
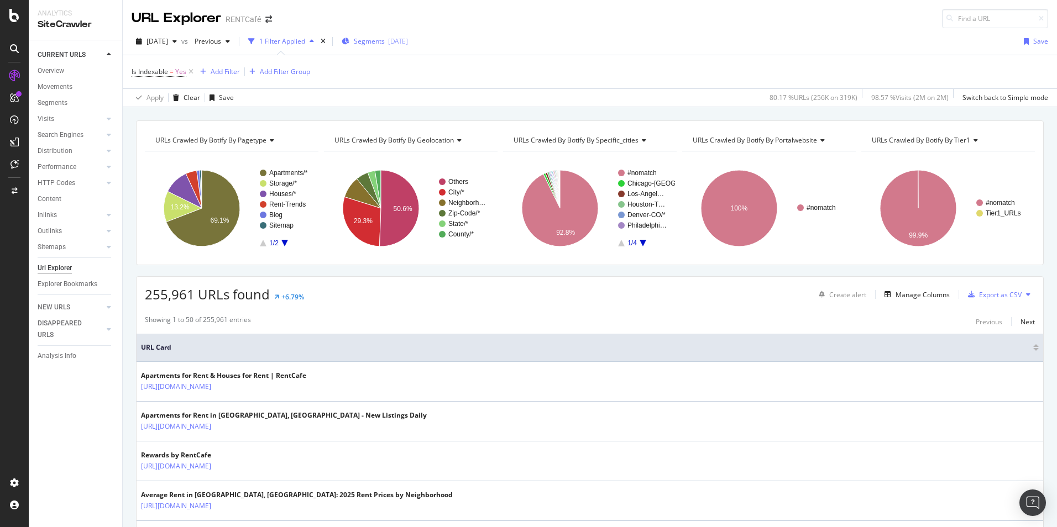
click at [385, 40] on span "Segments" at bounding box center [369, 40] width 31 height 9
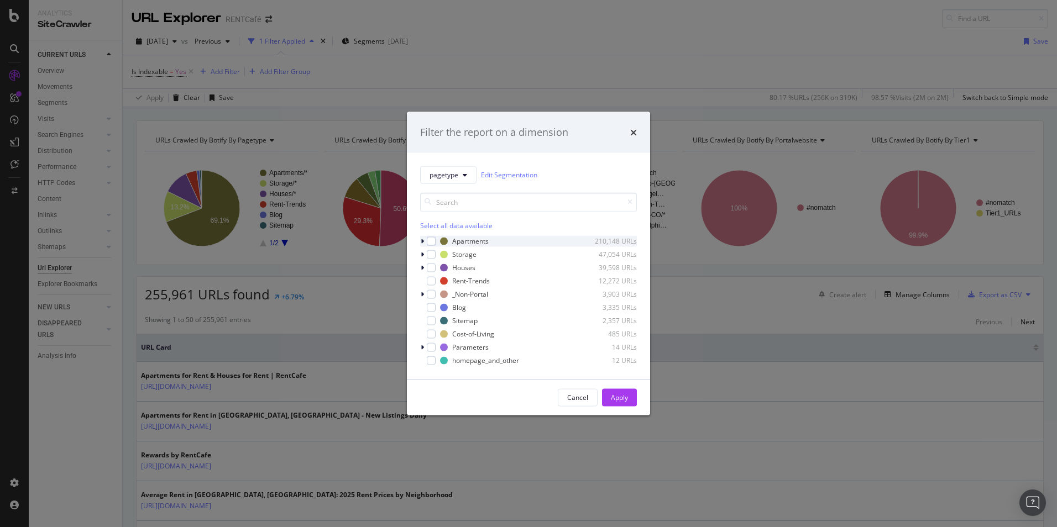
click at [422, 242] on icon "modal" at bounding box center [422, 241] width 3 height 7
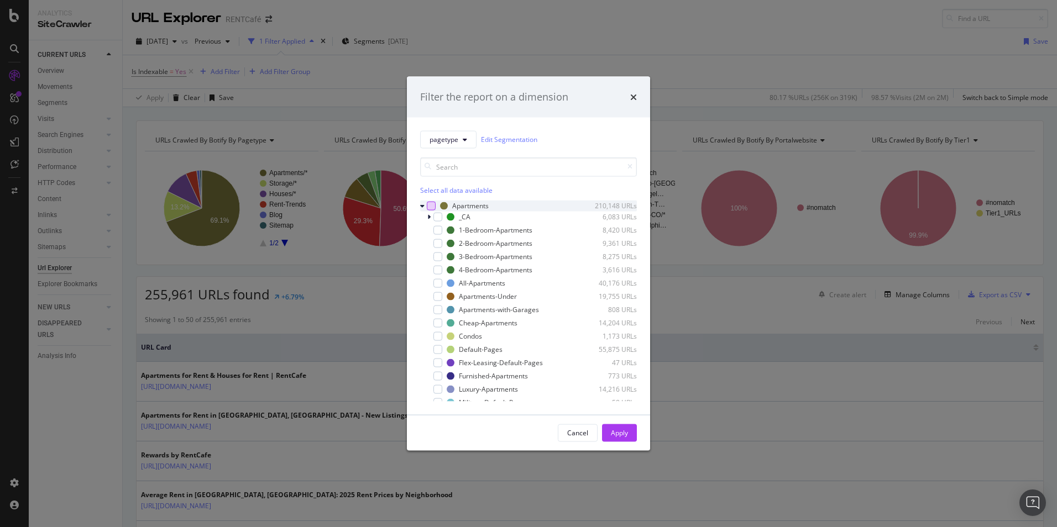
click at [429, 208] on div "modal" at bounding box center [431, 205] width 9 height 9
click at [438, 216] on icon "modal" at bounding box center [438, 217] width 5 height 6
click at [478, 349] on div "Default-Pages" at bounding box center [481, 349] width 44 height 9
click at [481, 362] on div "Flex-Leasing-Default-Pages" at bounding box center [501, 362] width 84 height 9
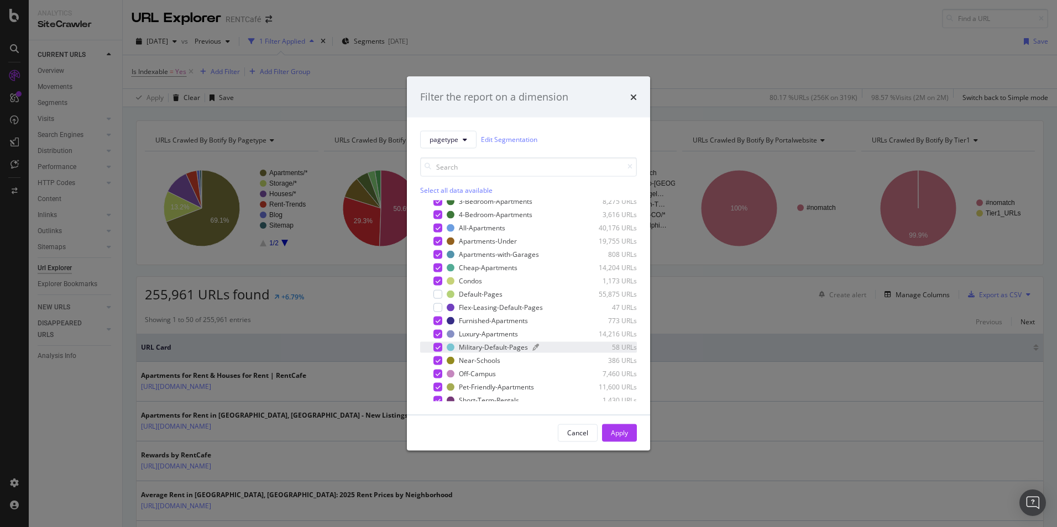
click at [505, 347] on div "Military-Default-Pages" at bounding box center [493, 347] width 69 height 9
click at [620, 430] on div "Apply" at bounding box center [619, 432] width 17 height 9
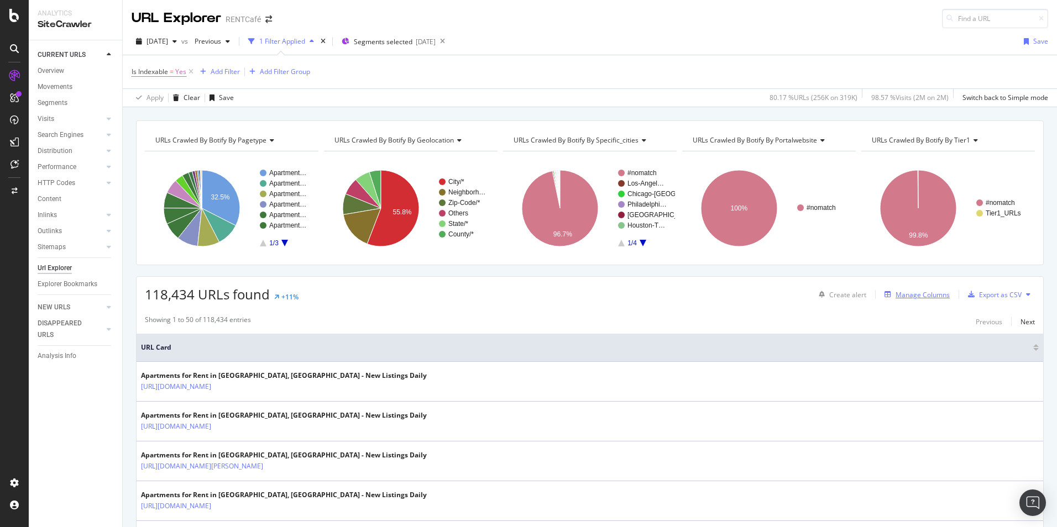
click at [909, 300] on div "Manage Columns" at bounding box center [915, 295] width 70 height 12
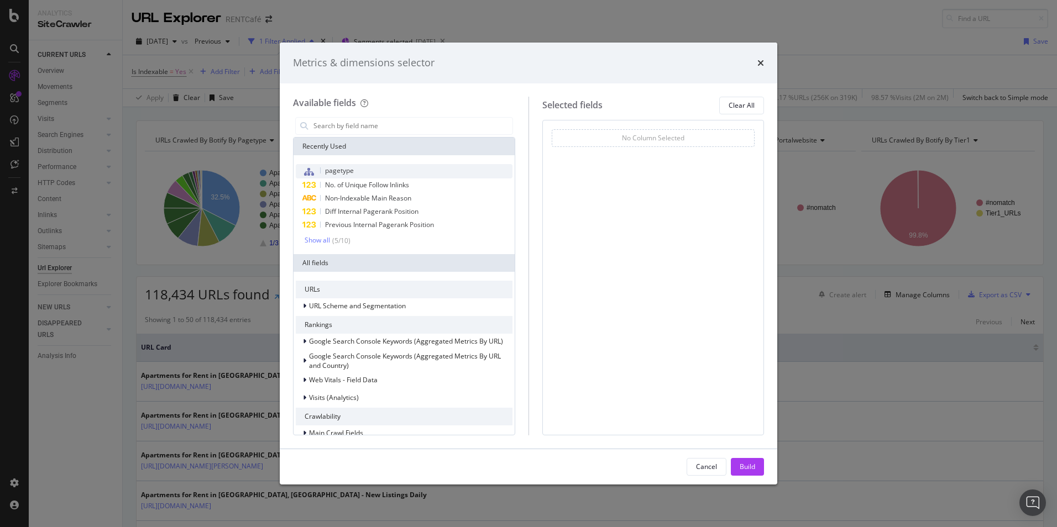
click at [332, 171] on span "pagetype" at bounding box center [339, 170] width 29 height 9
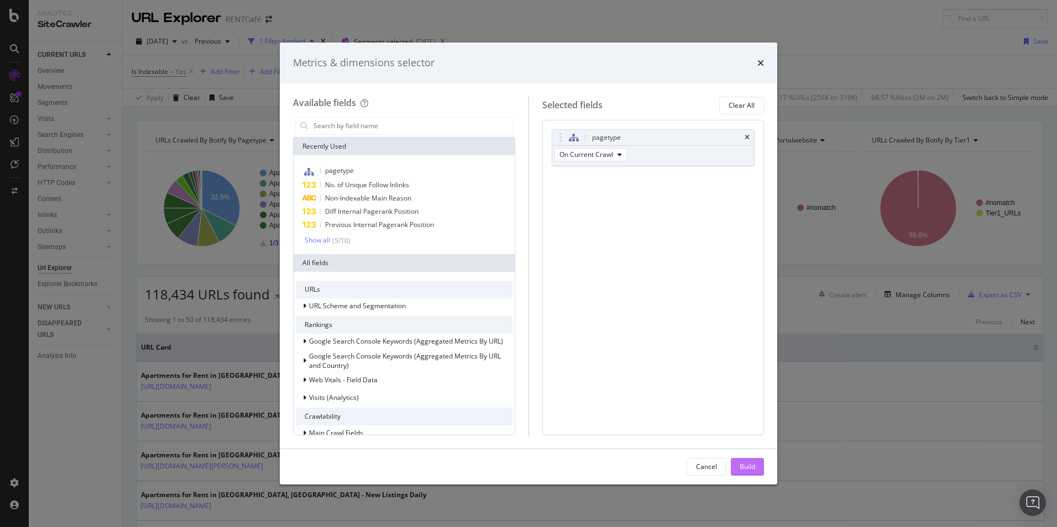
click at [754, 472] on div "Build" at bounding box center [747, 466] width 15 height 9
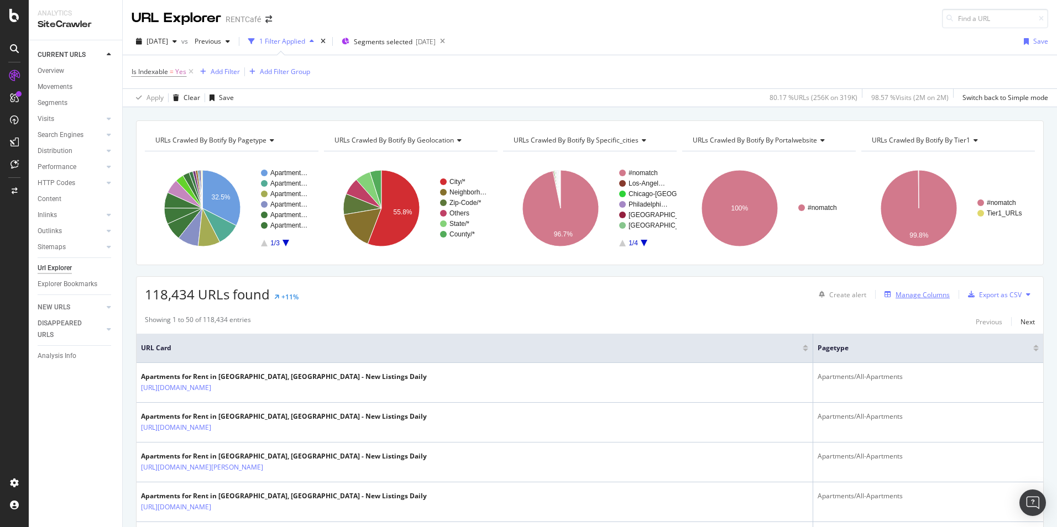
click at [933, 299] on div "Manage Columns" at bounding box center [923, 294] width 54 height 9
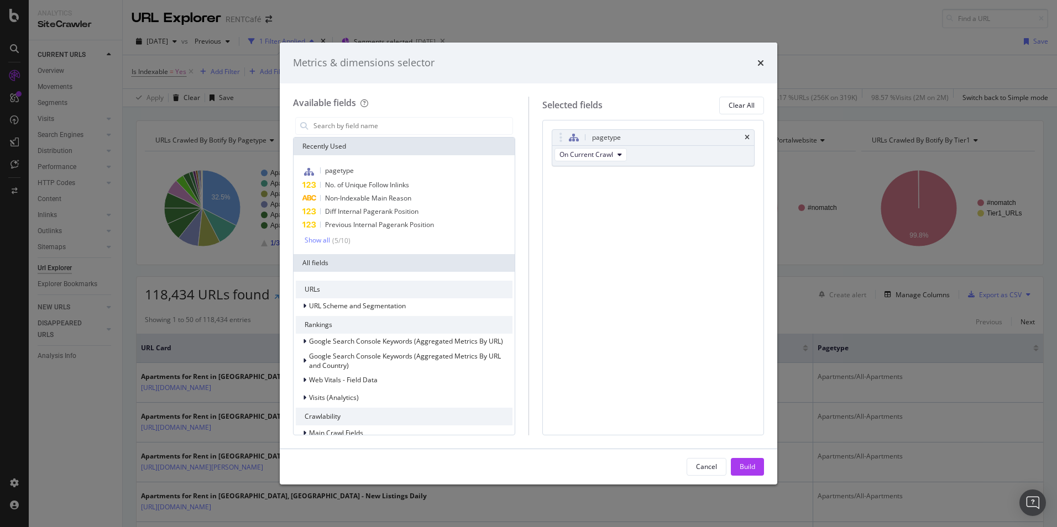
click at [766, 65] on div "Metrics & dimensions selector" at bounding box center [529, 63] width 498 height 41
click at [762, 61] on icon "times" at bounding box center [760, 63] width 7 height 9
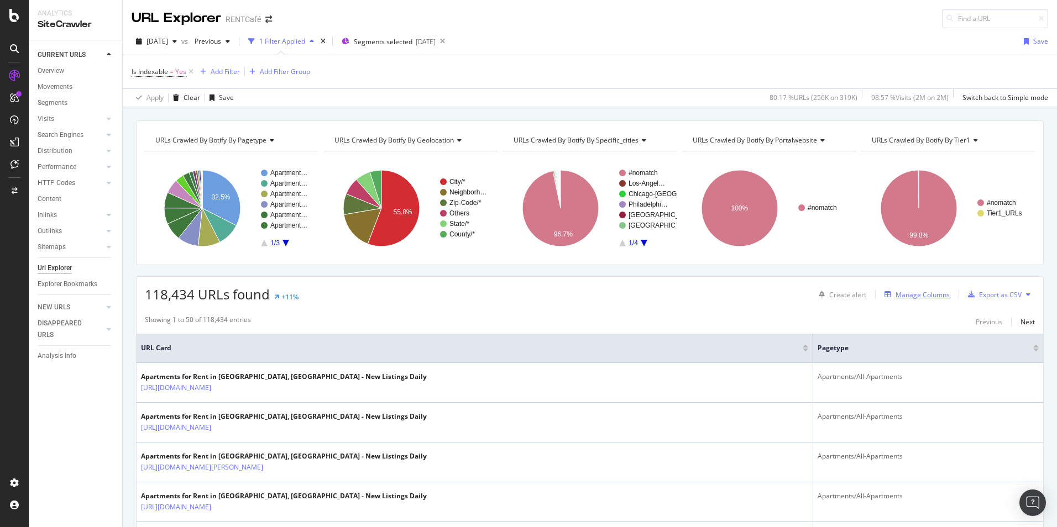
click at [916, 297] on div "Manage Columns" at bounding box center [923, 294] width 54 height 9
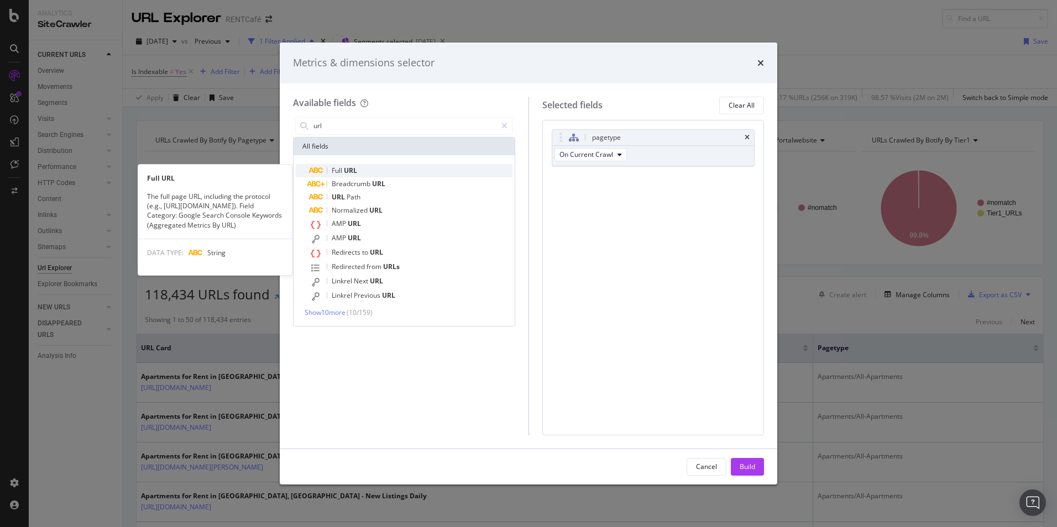
type input "url"
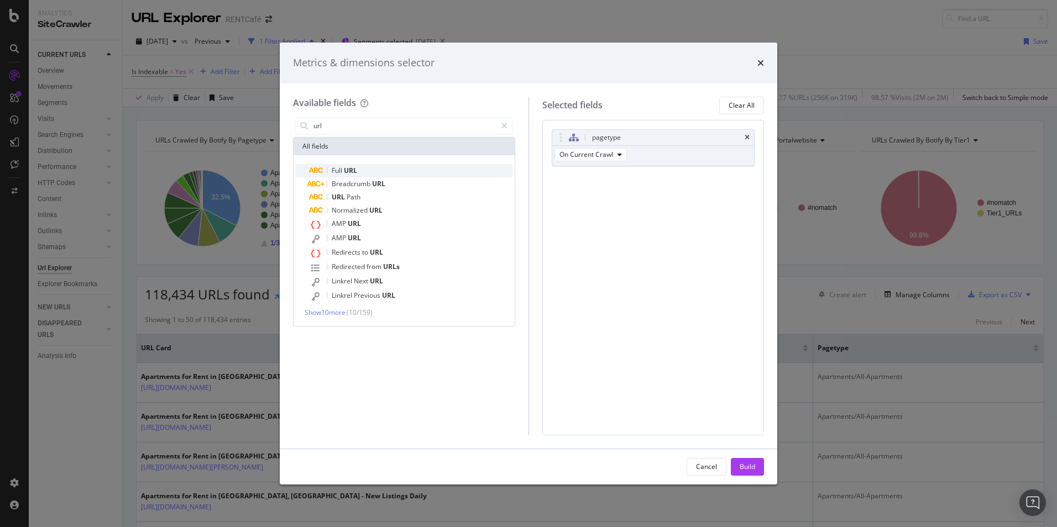
click at [344, 170] on span "URL" at bounding box center [350, 170] width 13 height 9
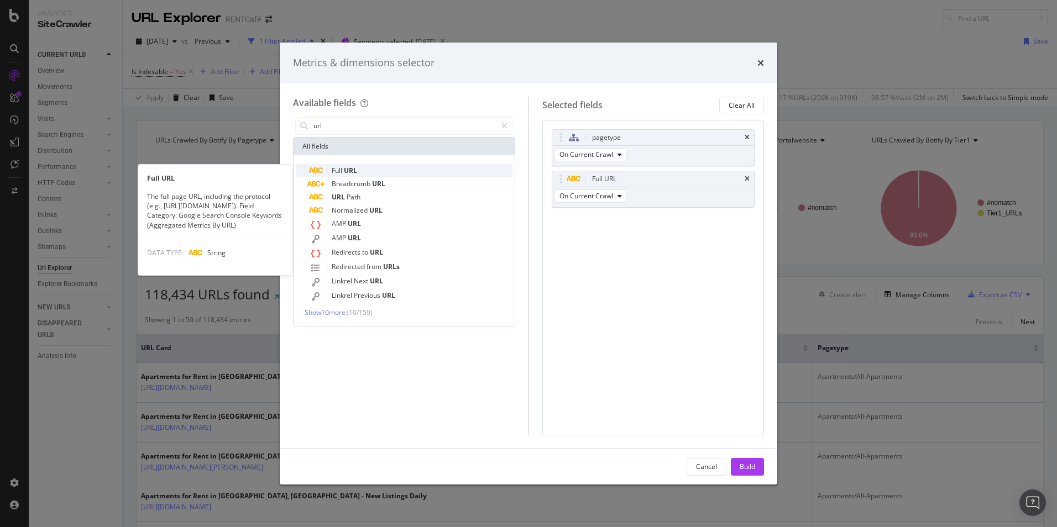
click at [348, 172] on span "URL" at bounding box center [350, 170] width 13 height 9
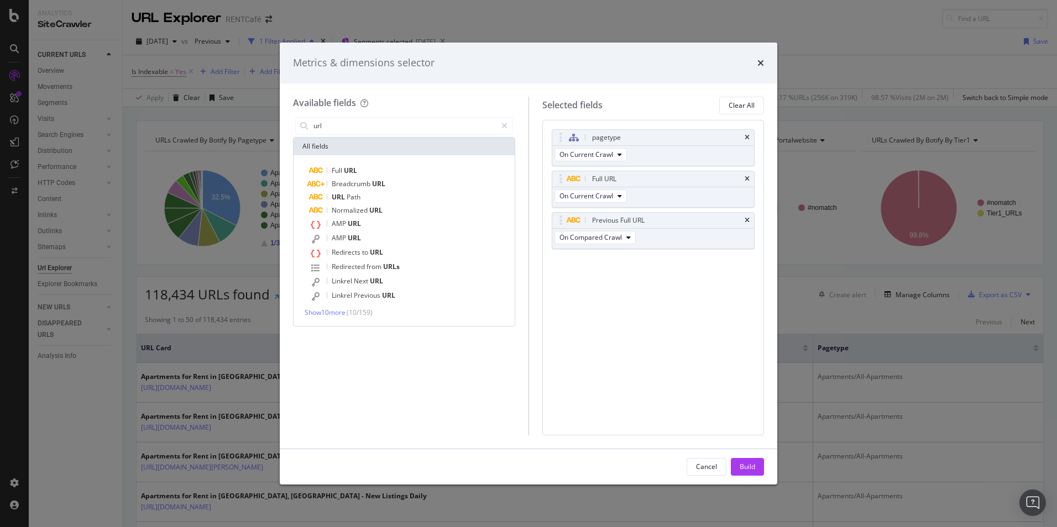
click at [741, 463] on div "Build" at bounding box center [747, 466] width 15 height 9
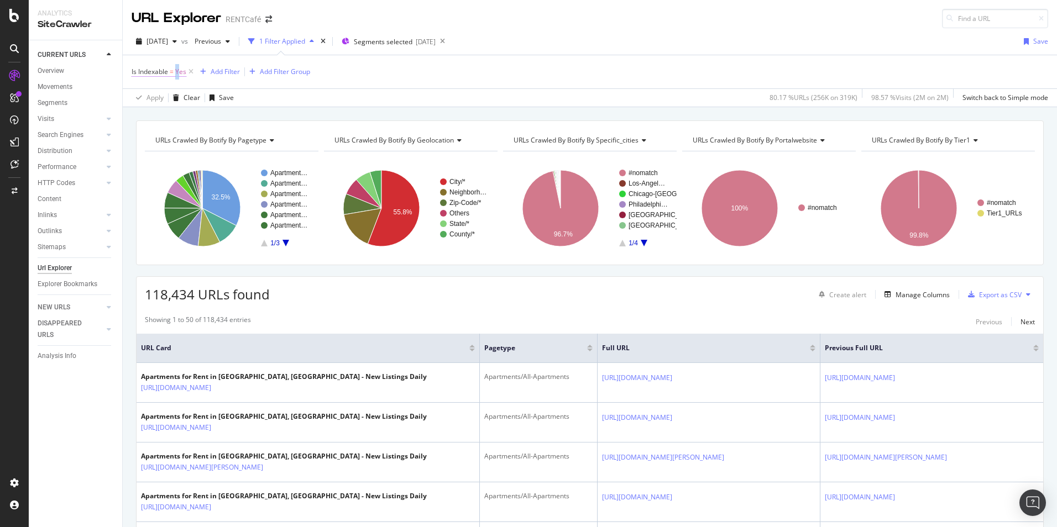
click at [177, 73] on span "Yes" at bounding box center [180, 71] width 11 height 15
drag, startPoint x: 177, startPoint y: 73, endPoint x: 154, endPoint y: 113, distance: 46.6
click at [154, 113] on icon at bounding box center [157, 115] width 8 height 7
click at [147, 154] on span "No" at bounding box center [150, 152] width 9 height 9
click at [256, 139] on div "Apply" at bounding box center [253, 138] width 17 height 9
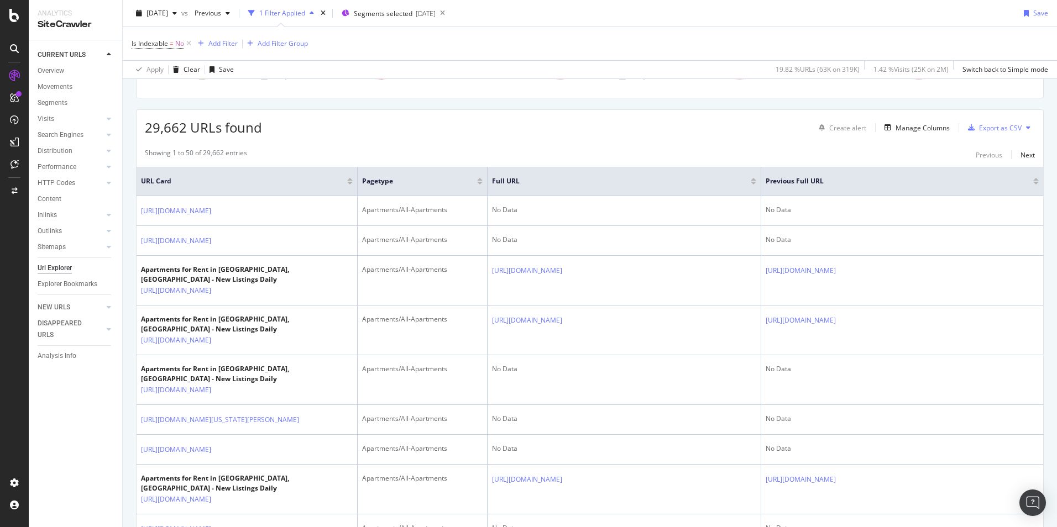
scroll to position [166, 0]
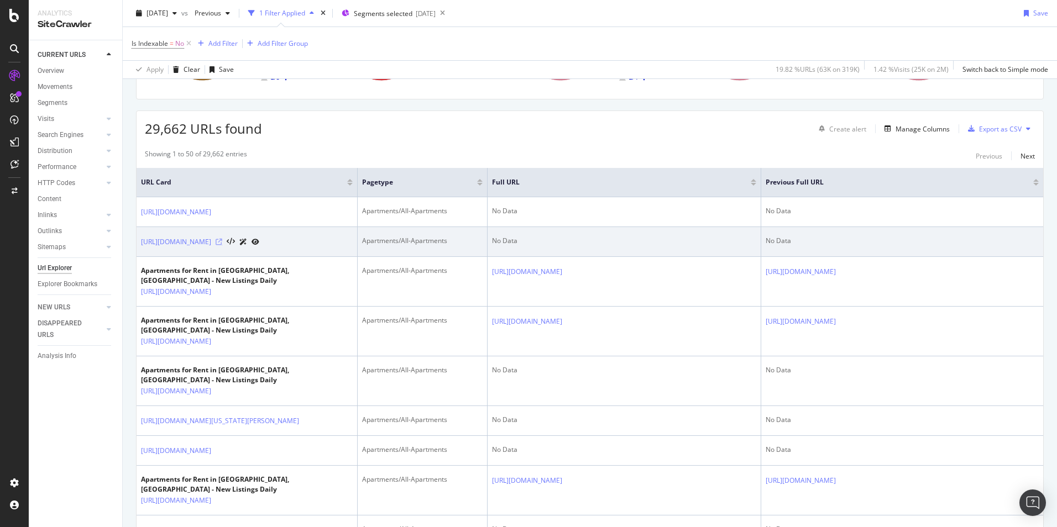
click at [222, 245] on icon at bounding box center [219, 242] width 7 height 7
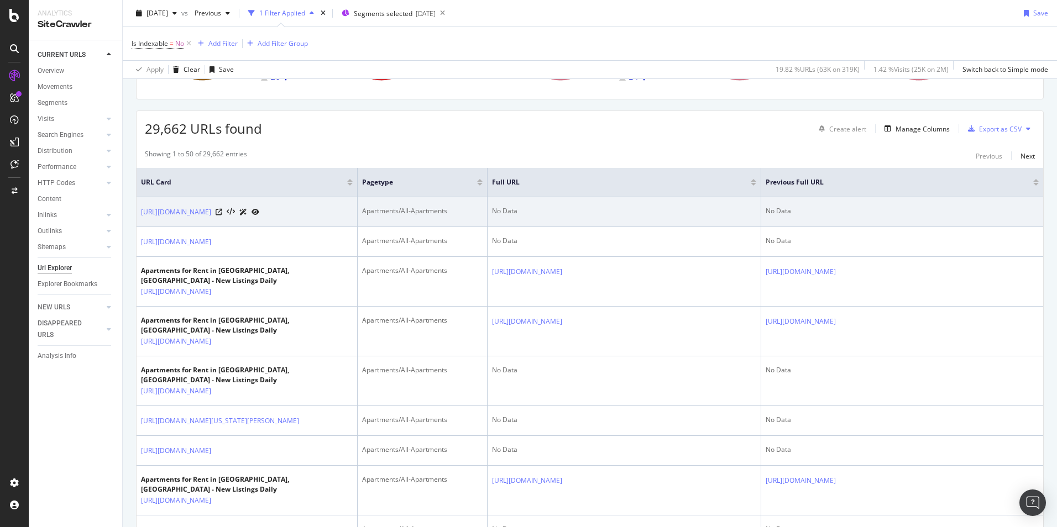
scroll to position [0, 0]
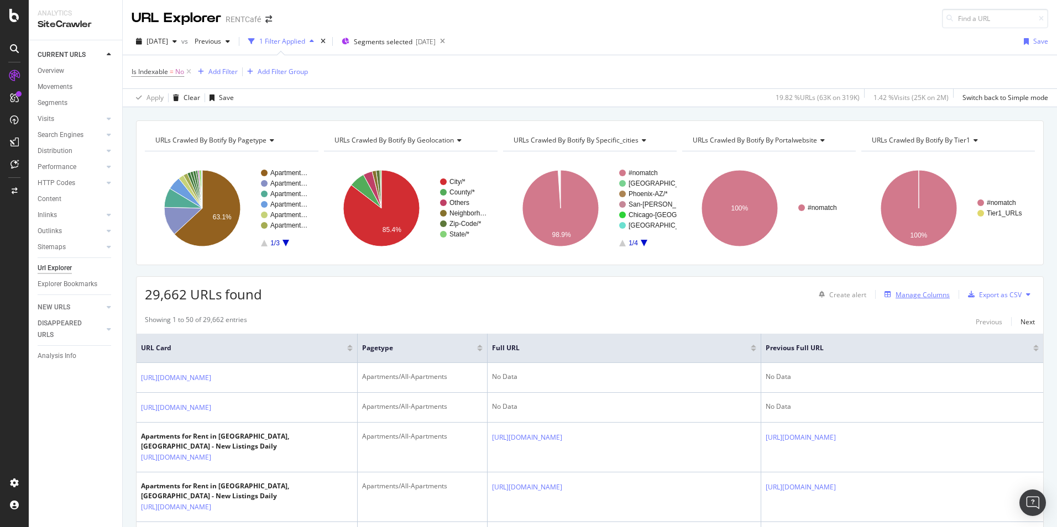
click at [907, 294] on div "Manage Columns" at bounding box center [923, 294] width 54 height 9
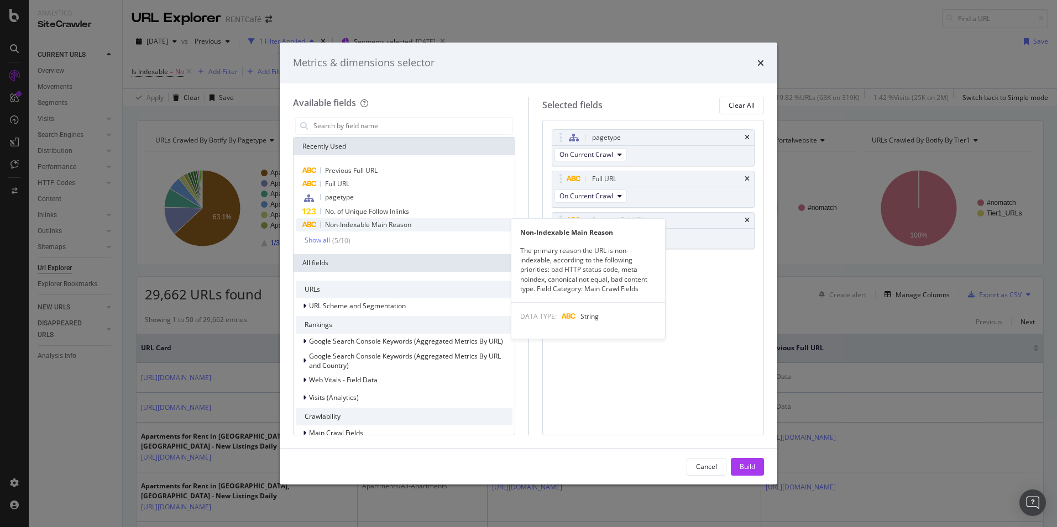
click at [353, 224] on span "Non-Indexable Main Reason" at bounding box center [368, 224] width 86 height 9
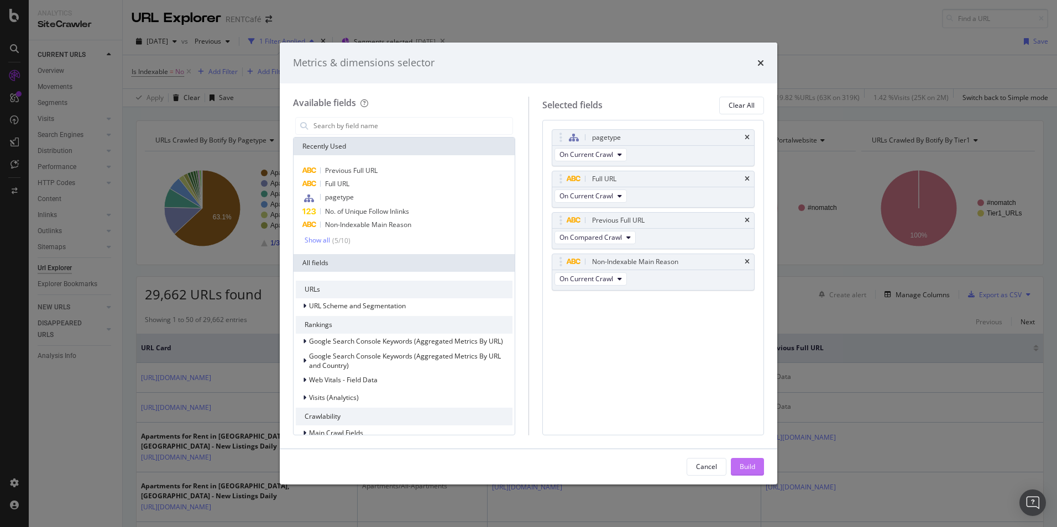
click at [746, 467] on div "Build" at bounding box center [747, 466] width 15 height 9
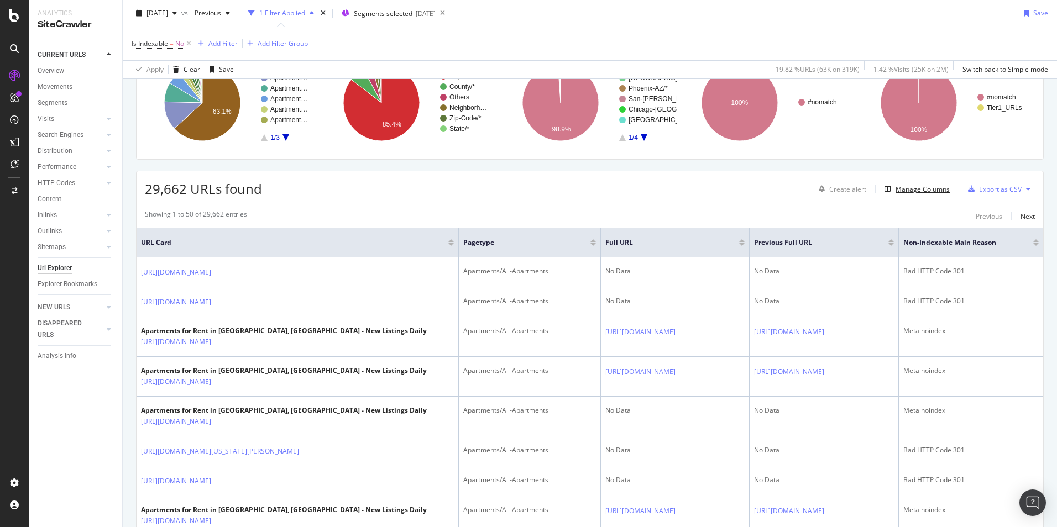
scroll to position [166, 0]
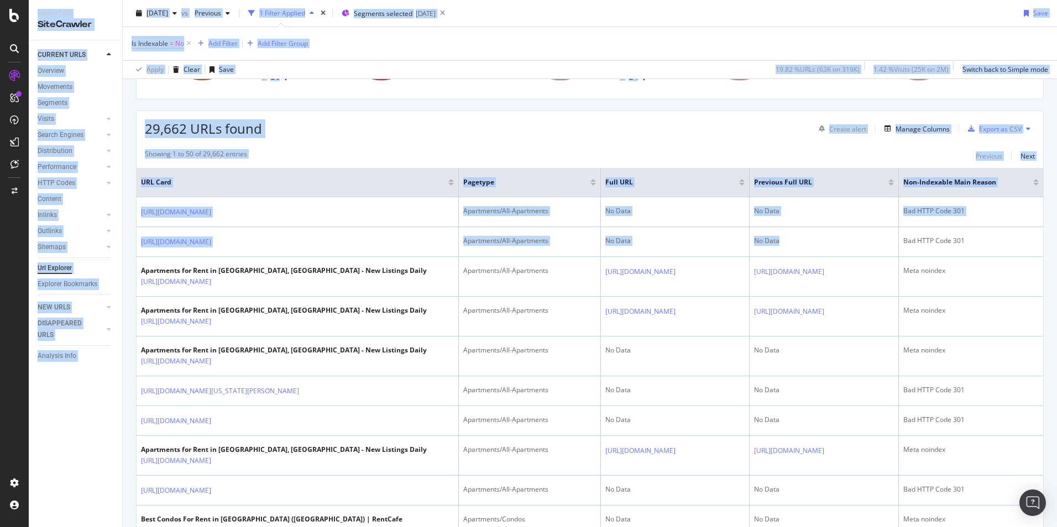
drag, startPoint x: 1022, startPoint y: 258, endPoint x: 1101, endPoint y: 253, distance: 79.2
click at [1056, 253] on html "Analytics SiteCrawler CURRENT URLS Overview Movements Segments Visits Analysis …" at bounding box center [528, 263] width 1057 height 527
click at [871, 184] on span "Previous Full URL" at bounding box center [812, 182] width 117 height 10
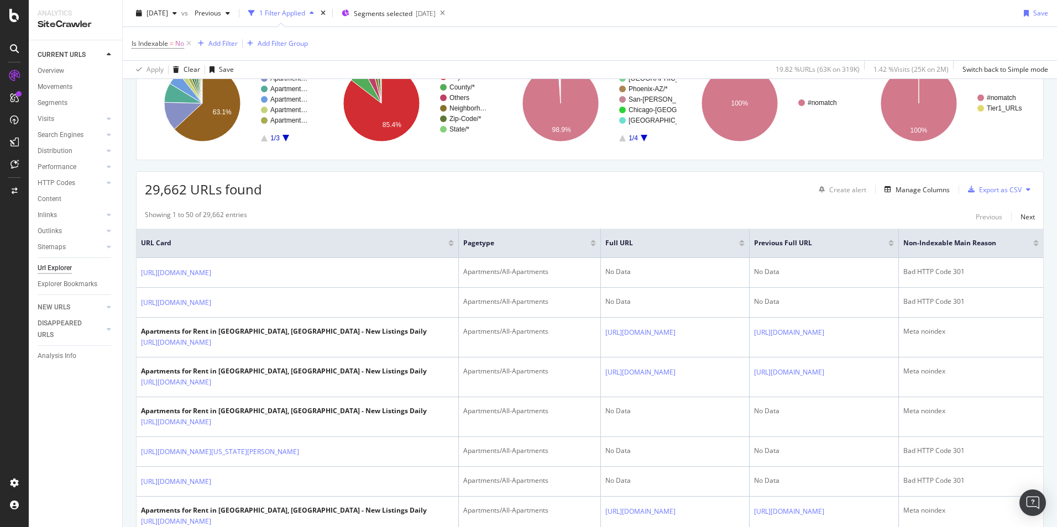
scroll to position [0, 0]
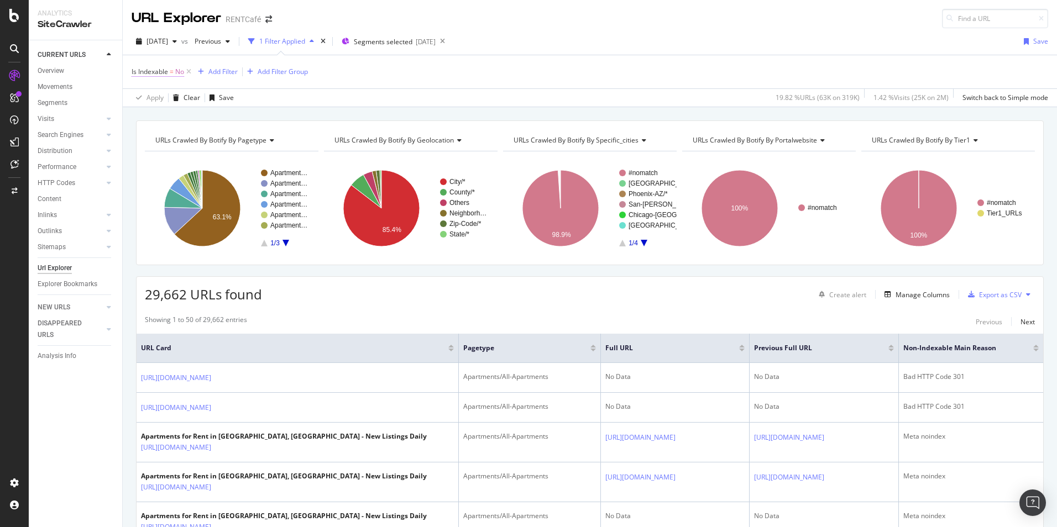
click at [170, 71] on span "Is Indexable = No" at bounding box center [158, 72] width 53 height 10
click at [391, 72] on div "Is Indexable = No Add Filter Add Filter Group" at bounding box center [590, 71] width 917 height 33
click at [188, 72] on icon at bounding box center [188, 71] width 9 height 11
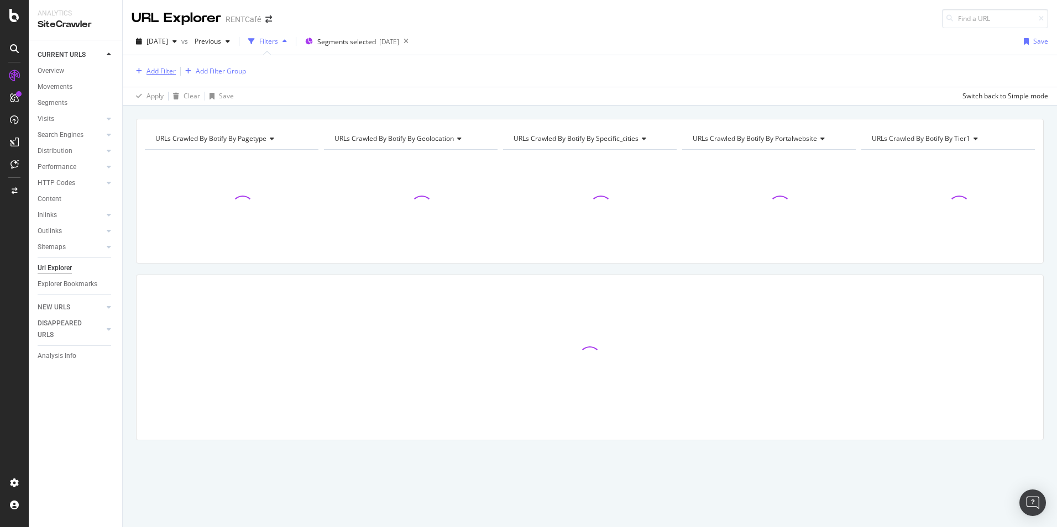
click at [155, 71] on div "Add Filter" at bounding box center [160, 70] width 29 height 9
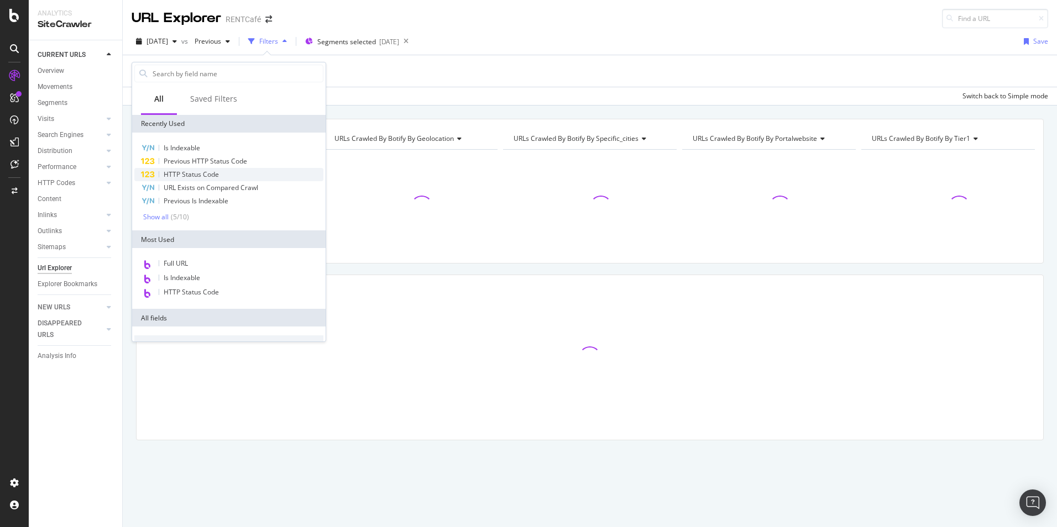
click at [211, 175] on span "HTTP Status Code" at bounding box center [191, 174] width 55 height 9
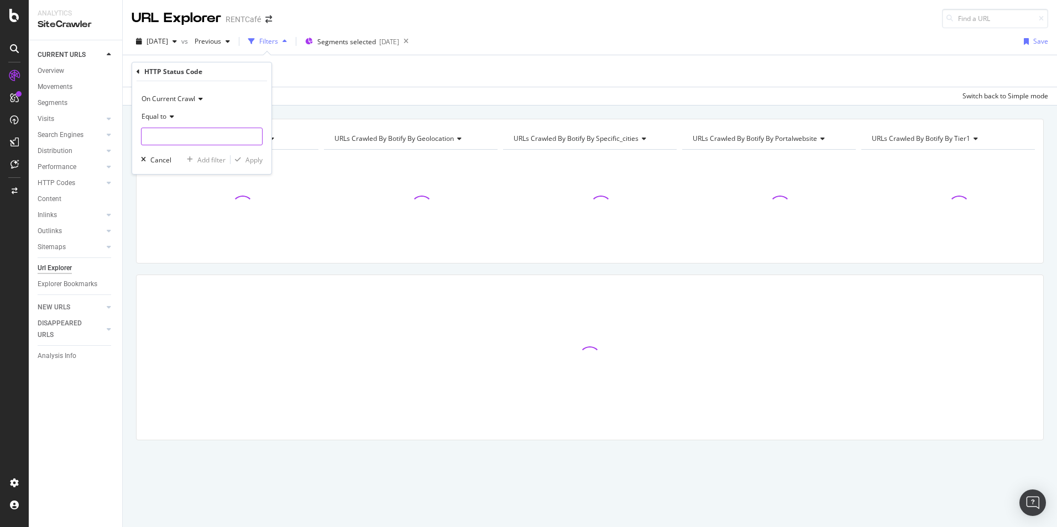
click at [163, 135] on input "number" at bounding box center [202, 137] width 122 height 18
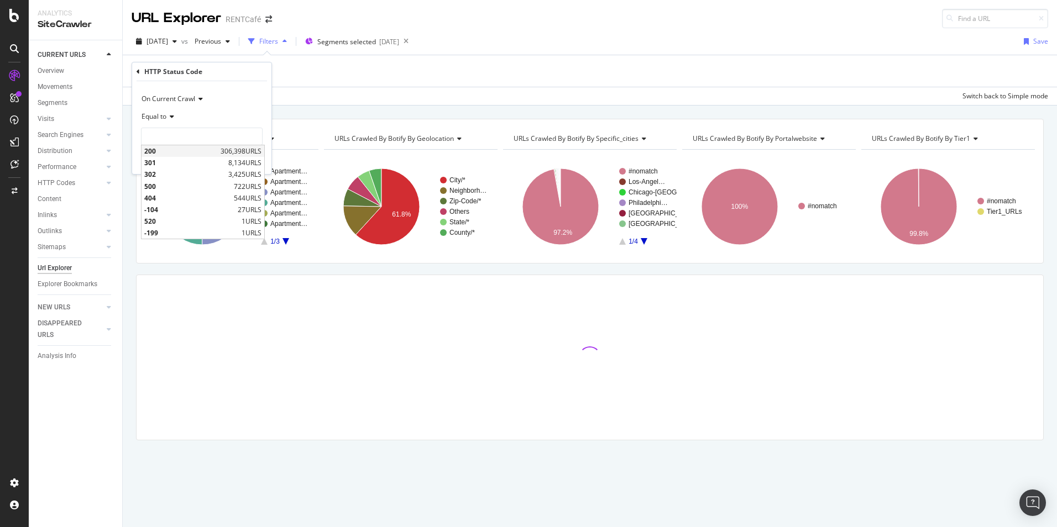
click at [161, 150] on span "200" at bounding box center [181, 150] width 74 height 9
type input "200"
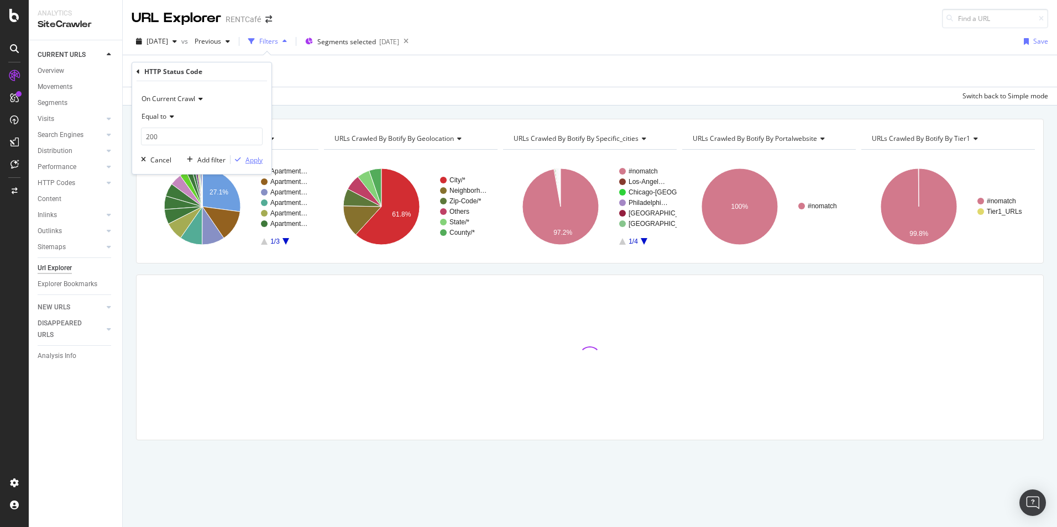
click at [252, 156] on div "Apply" at bounding box center [253, 159] width 17 height 9
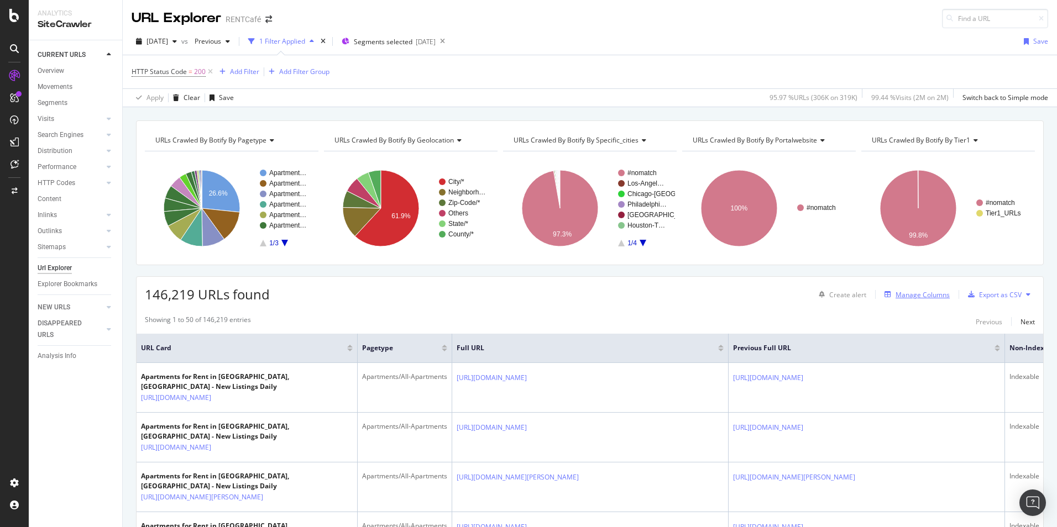
click at [905, 296] on div "Manage Columns" at bounding box center [923, 294] width 54 height 9
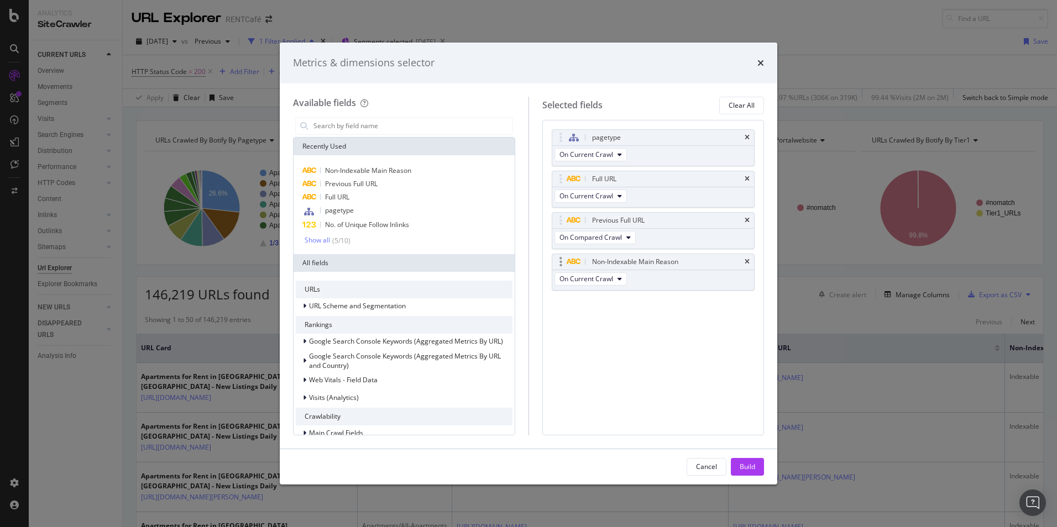
click at [750, 263] on div "Non-Indexable Main Reason" at bounding box center [653, 261] width 202 height 15
click at [746, 263] on icon "times" at bounding box center [747, 262] width 5 height 7
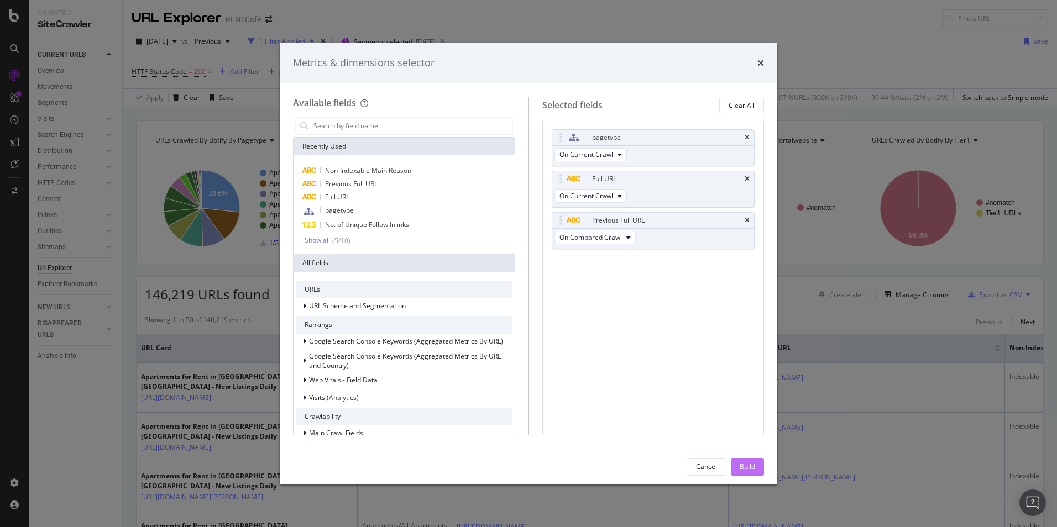
click at [746, 468] on div "Build" at bounding box center [747, 466] width 15 height 9
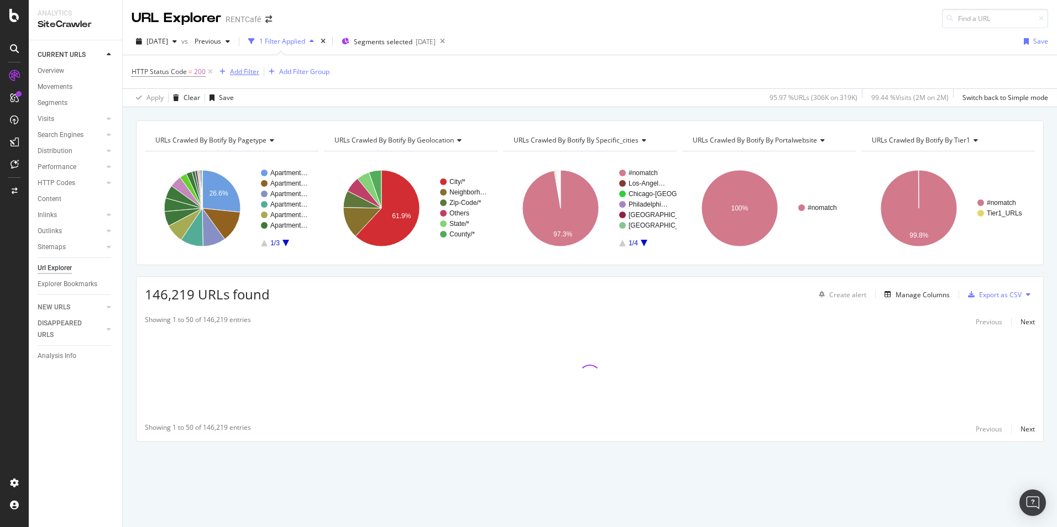
click at [232, 69] on div "Add Filter" at bounding box center [244, 71] width 29 height 9
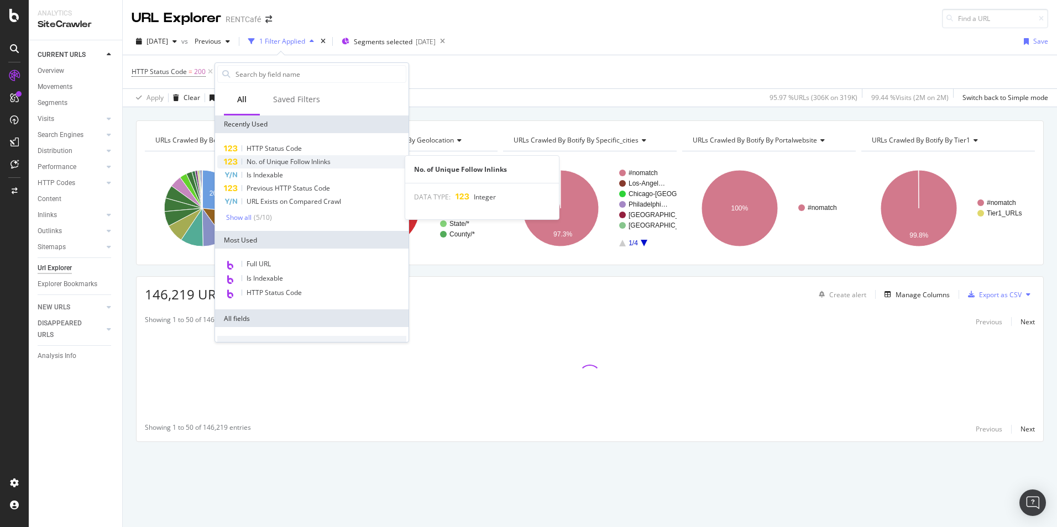
click at [282, 163] on span "No. of Unique Follow Inlinks" at bounding box center [289, 161] width 84 height 9
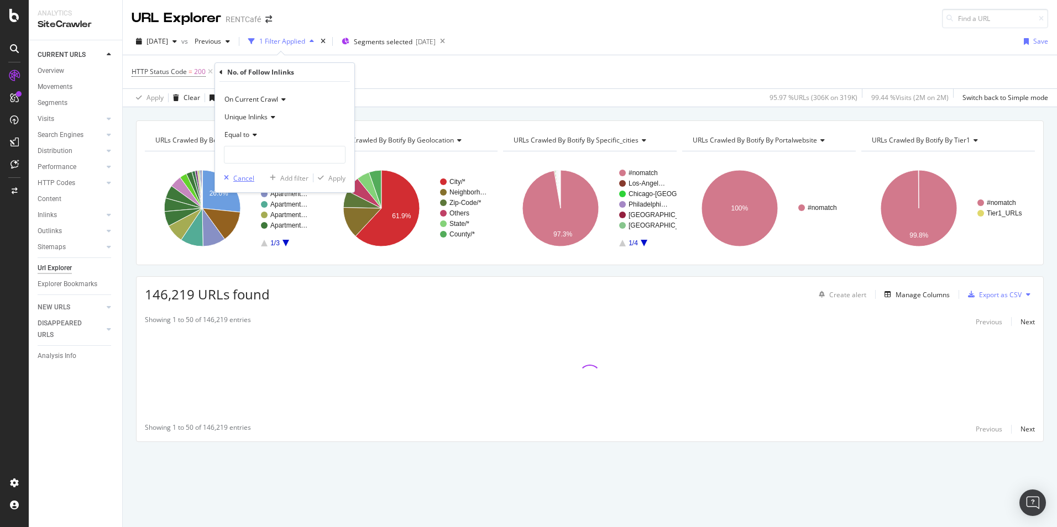
click at [239, 175] on div "Cancel" at bounding box center [243, 178] width 21 height 9
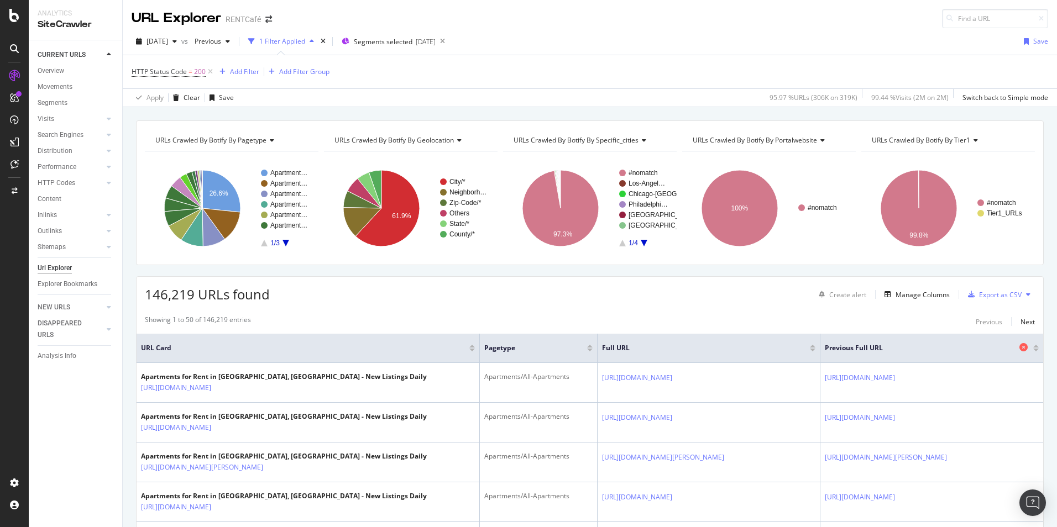
click at [945, 353] on span "Previous Full URL" at bounding box center [921, 348] width 192 height 10
click at [1033, 351] on div at bounding box center [1036, 350] width 6 height 3
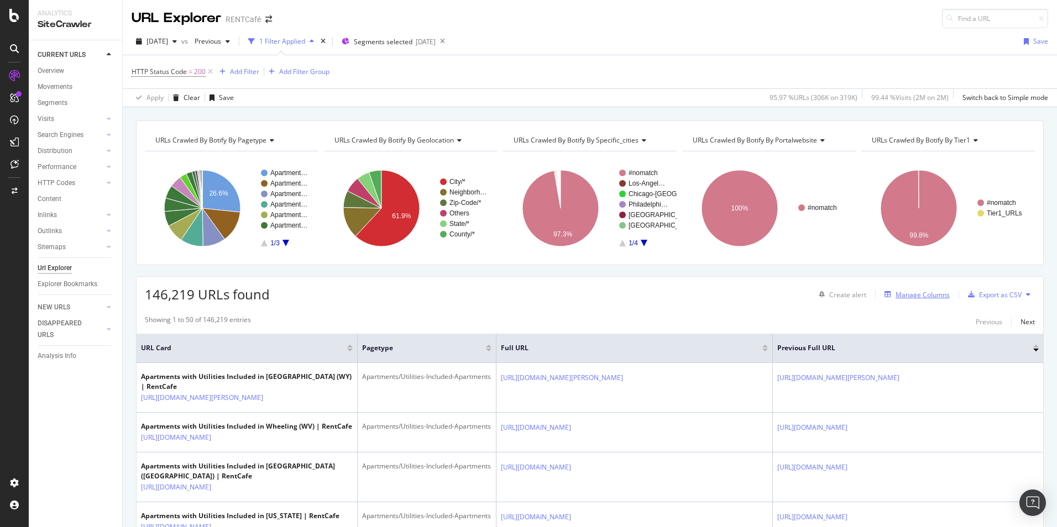
click at [921, 294] on div "Manage Columns" at bounding box center [923, 294] width 54 height 9
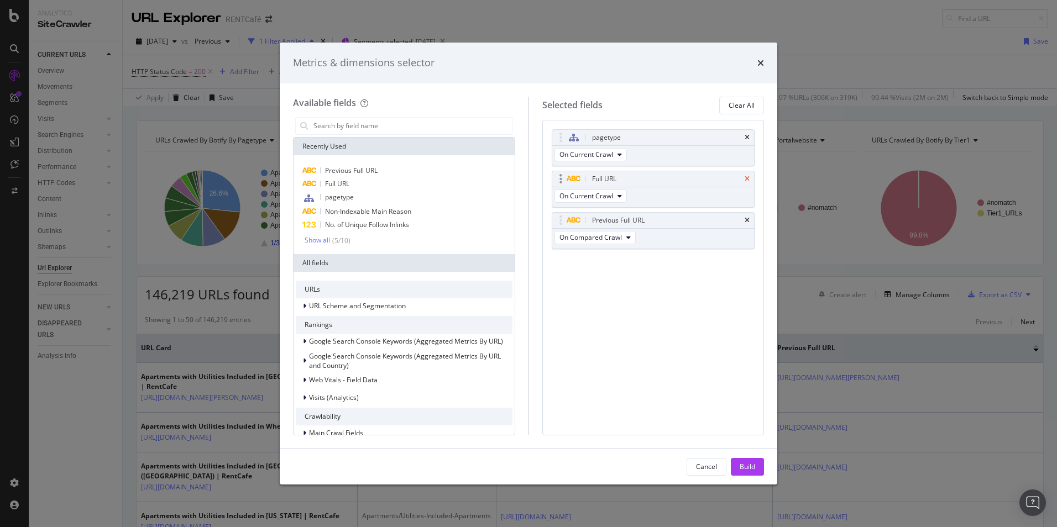
click at [745, 177] on icon "times" at bounding box center [747, 179] width 5 height 7
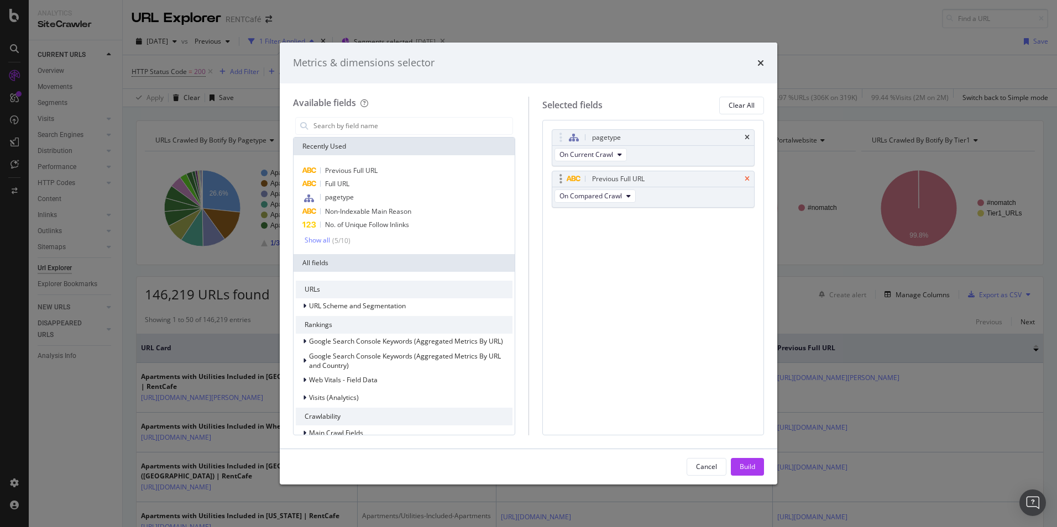
click at [748, 180] on icon "times" at bounding box center [747, 179] width 5 height 7
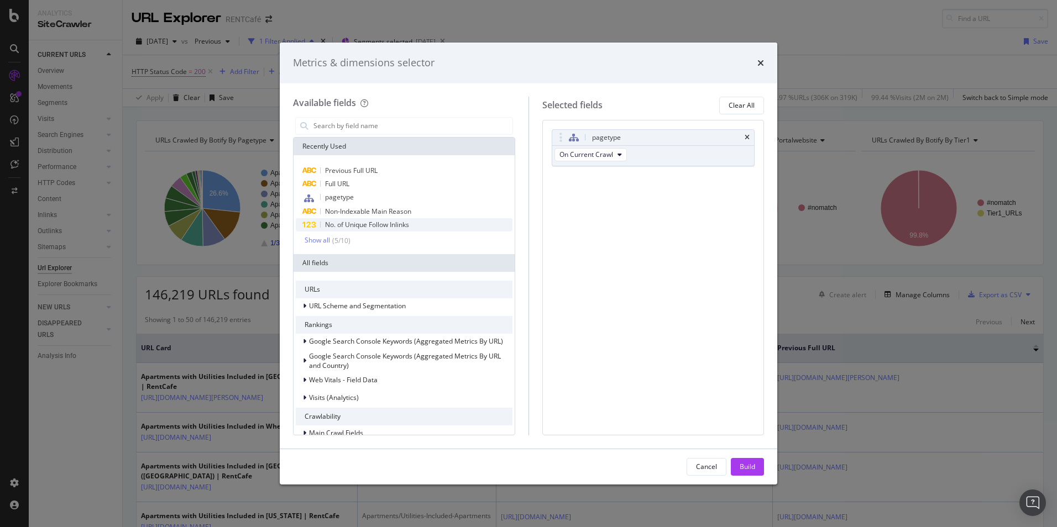
click at [364, 226] on span "No. of Unique Follow Inlinks" at bounding box center [367, 224] width 84 height 9
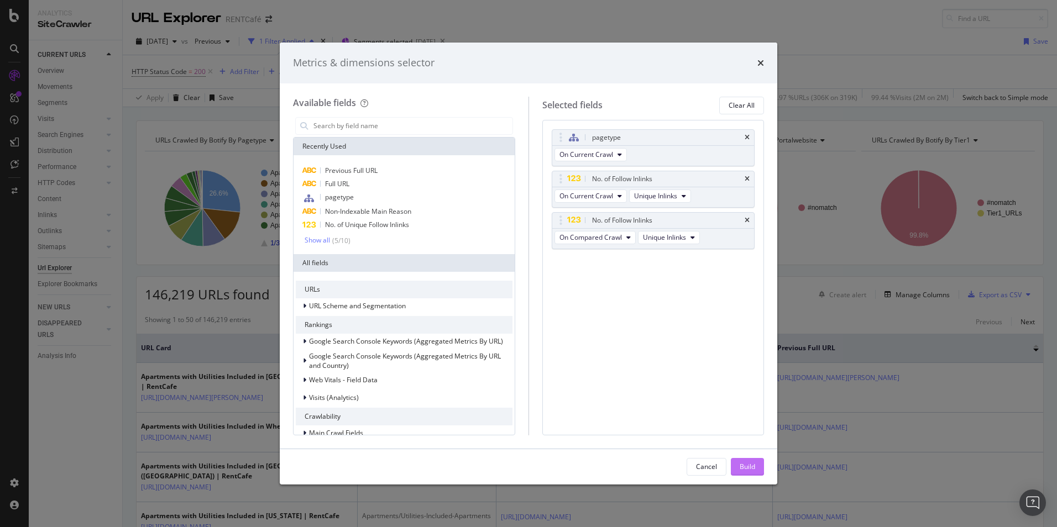
click at [741, 464] on div "Build" at bounding box center [747, 466] width 15 height 9
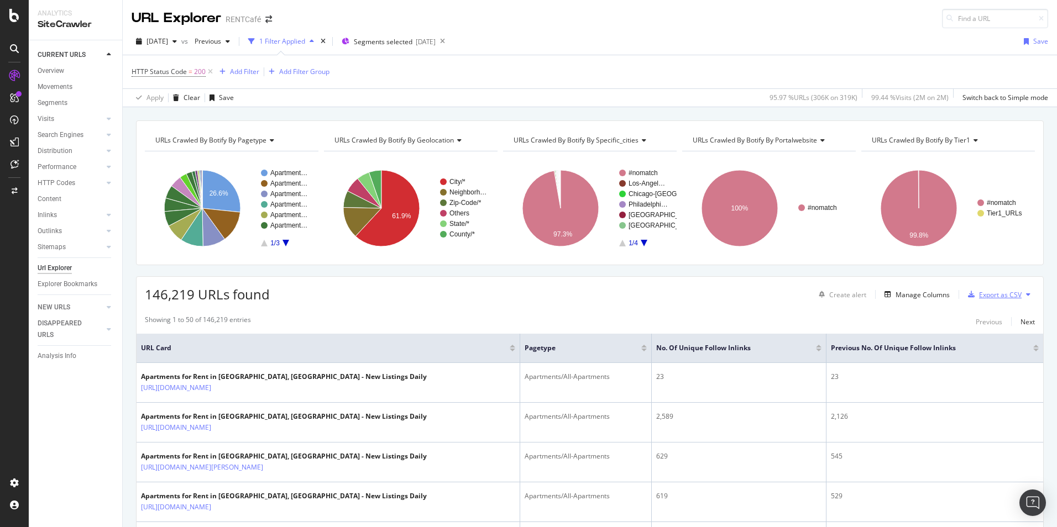
click at [988, 293] on div "Export as CSV" at bounding box center [1000, 294] width 43 height 9
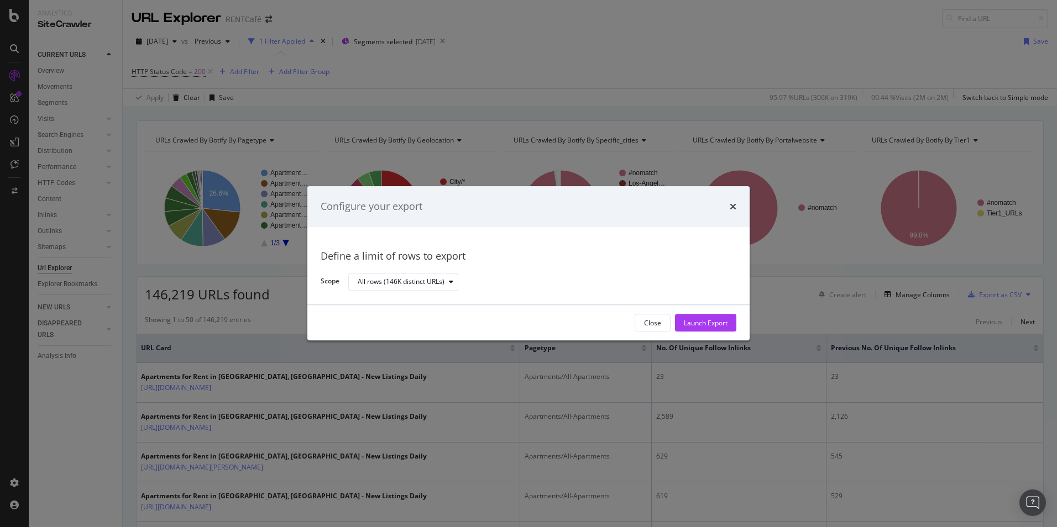
click at [709, 322] on div "Launch Export" at bounding box center [706, 322] width 44 height 9
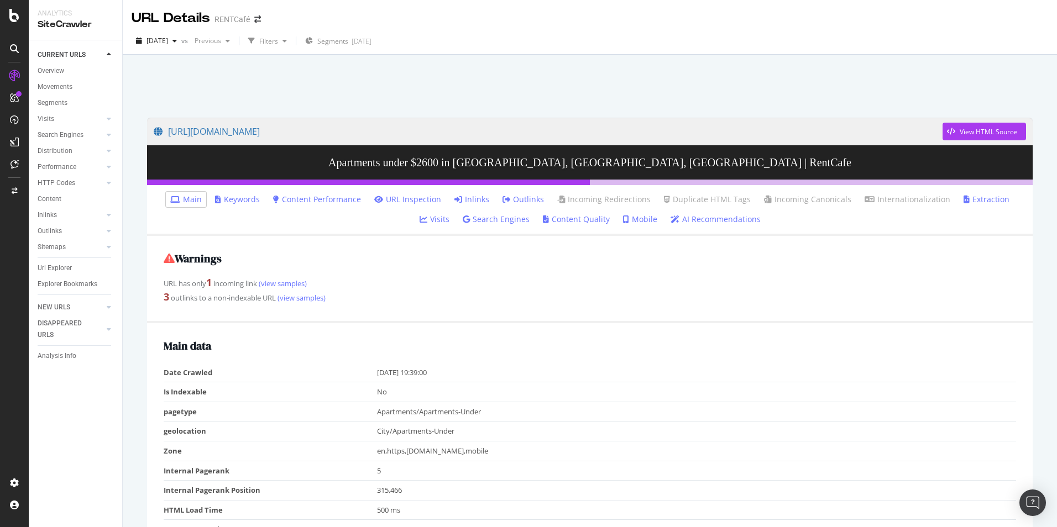
click at [454, 199] on link "Inlinks" at bounding box center [471, 199] width 35 height 11
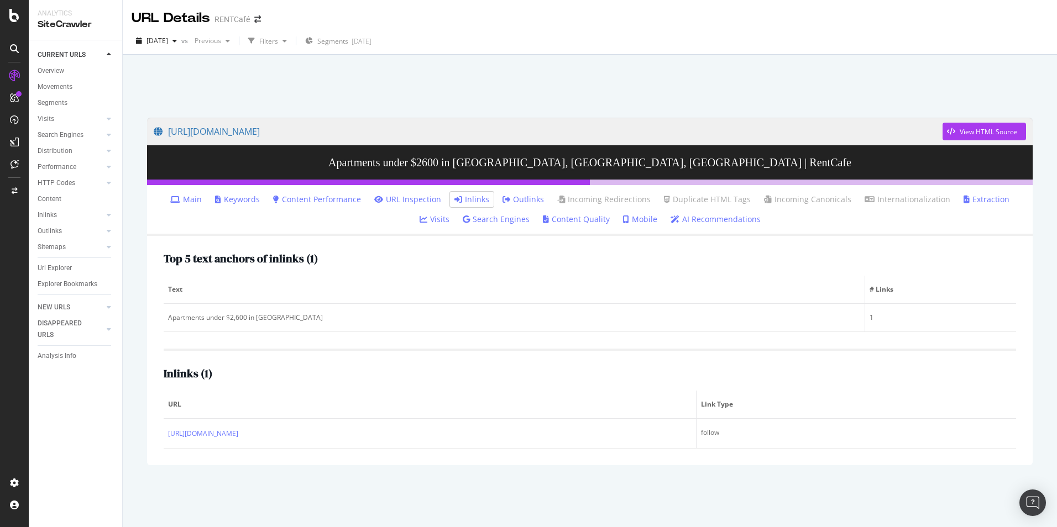
click at [182, 199] on link "Main" at bounding box center [186, 199] width 32 height 11
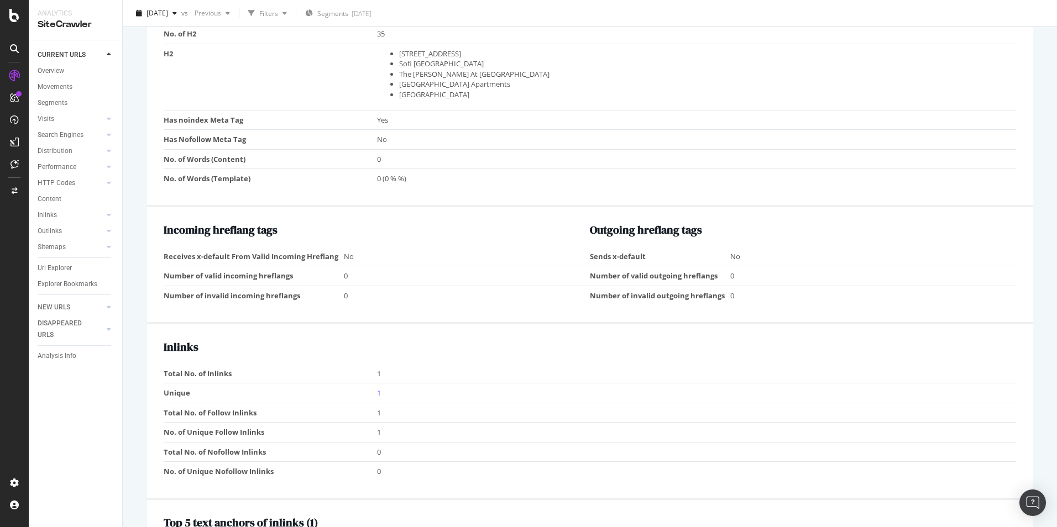
scroll to position [884, 0]
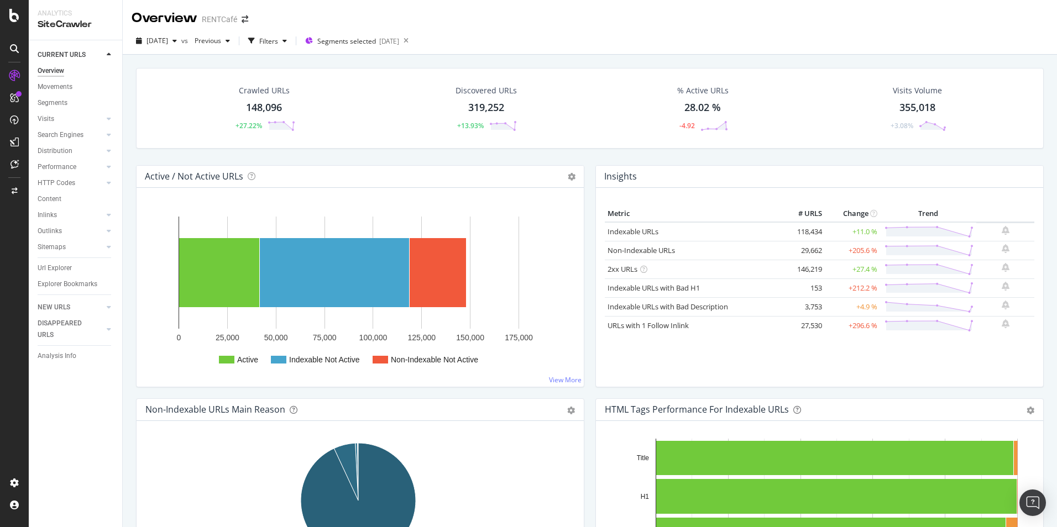
scroll to position [111, 0]
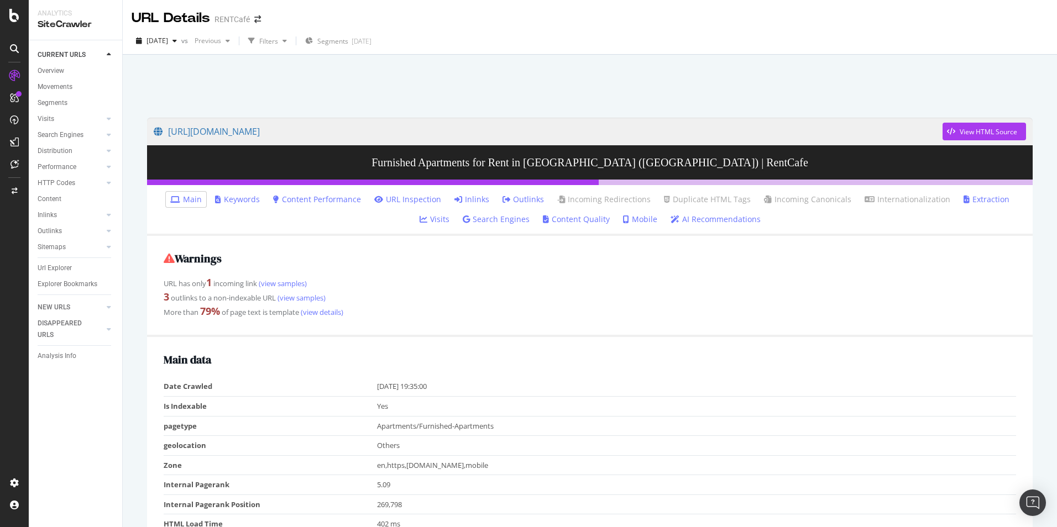
click at [454, 200] on link "Inlinks" at bounding box center [471, 199] width 35 height 11
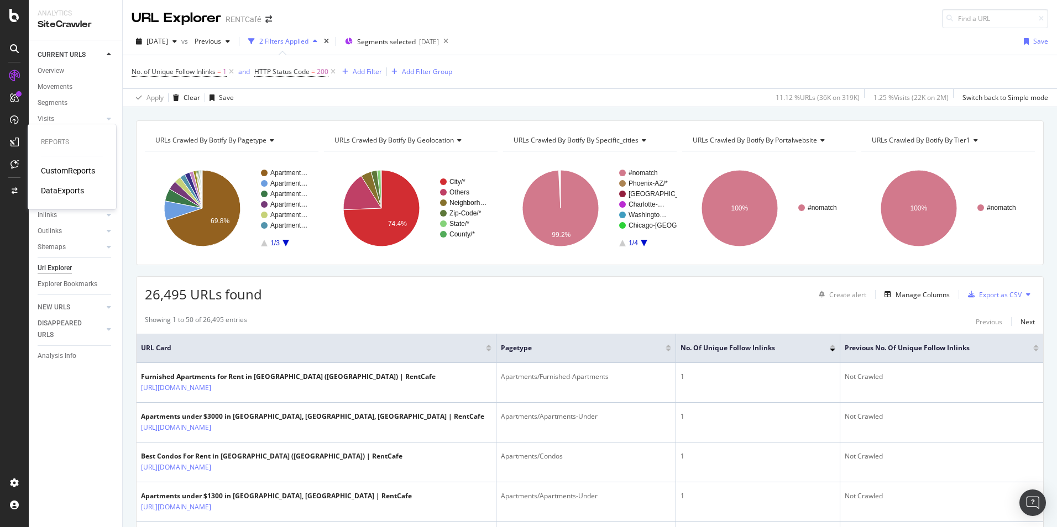
click at [55, 192] on div "DataExports" at bounding box center [62, 190] width 43 height 11
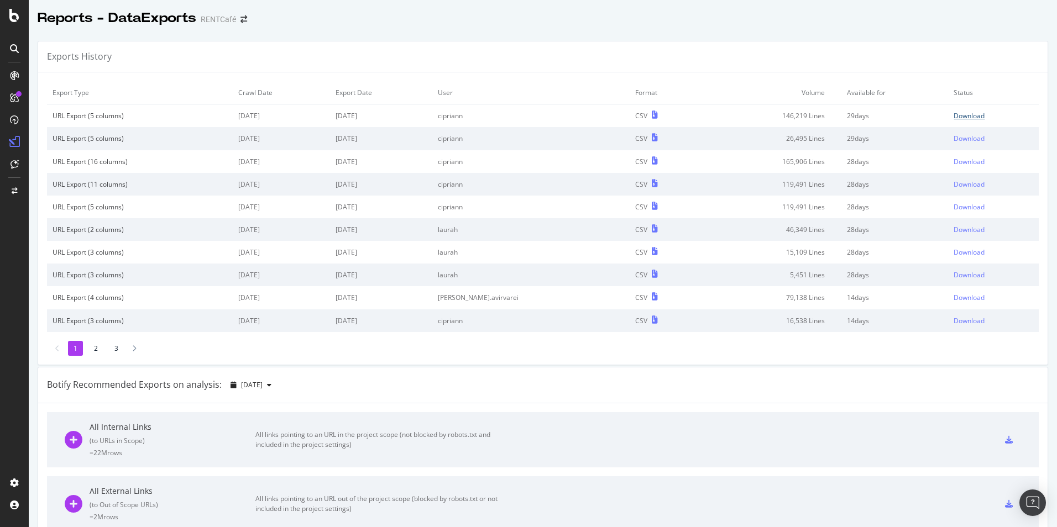
click at [958, 117] on div "Download" at bounding box center [969, 115] width 31 height 9
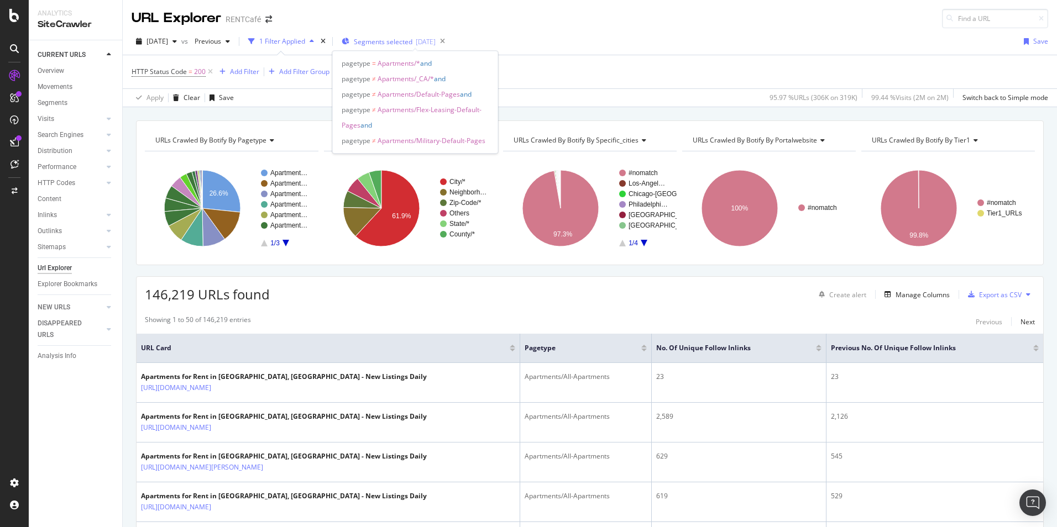
click at [412, 37] on span "Segments selected" at bounding box center [383, 41] width 59 height 9
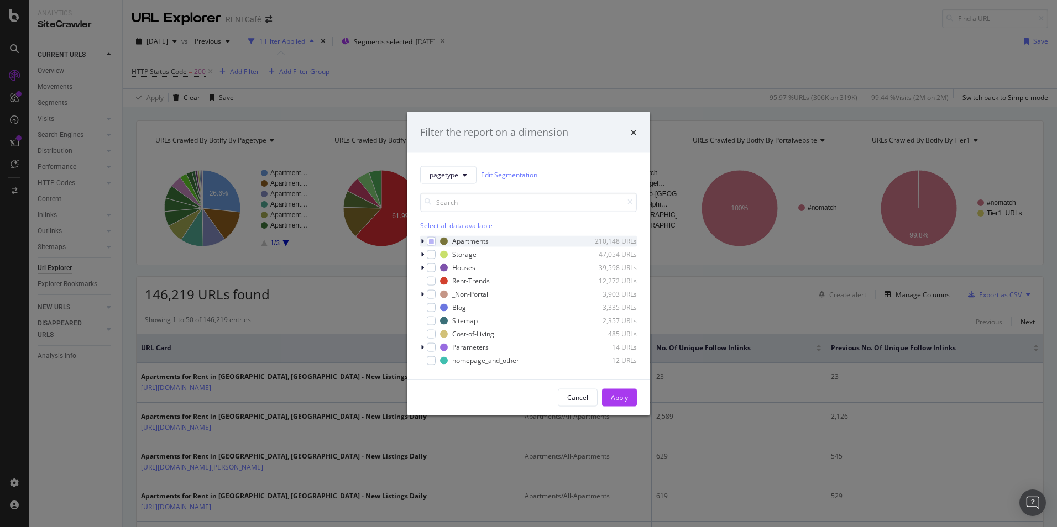
click at [421, 240] on icon "modal" at bounding box center [422, 241] width 3 height 7
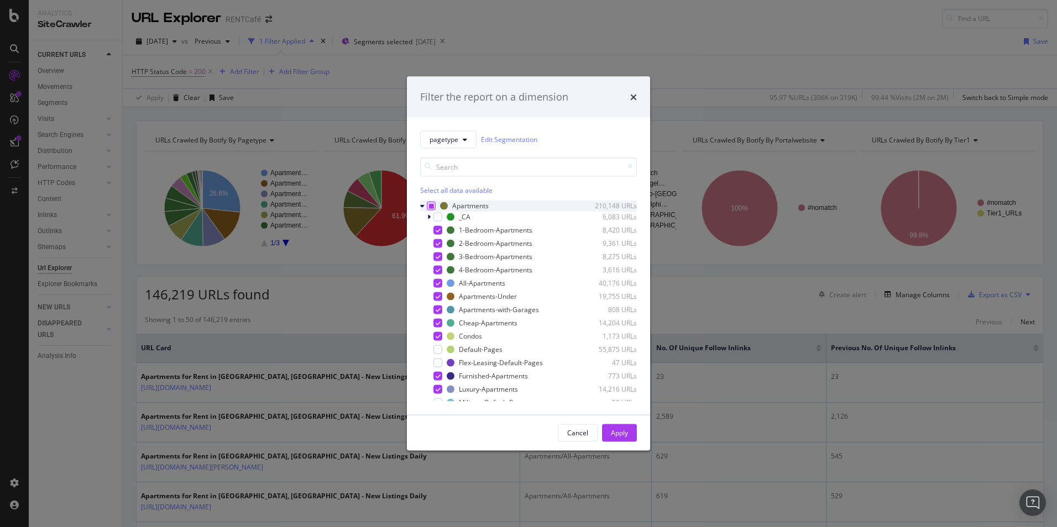
click at [431, 207] on icon "modal" at bounding box center [431, 206] width 5 height 6
click at [436, 232] on div "modal" at bounding box center [437, 230] width 9 height 9
click at [619, 428] on div "Apply" at bounding box center [619, 432] width 17 height 9
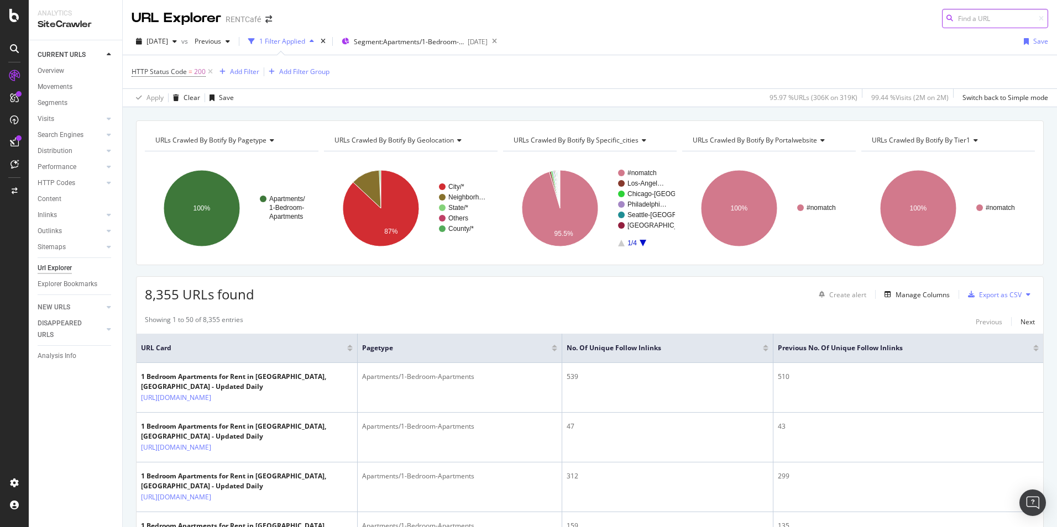
click at [951, 20] on input at bounding box center [995, 18] width 106 height 19
paste input "[URL][DOMAIN_NAME]"
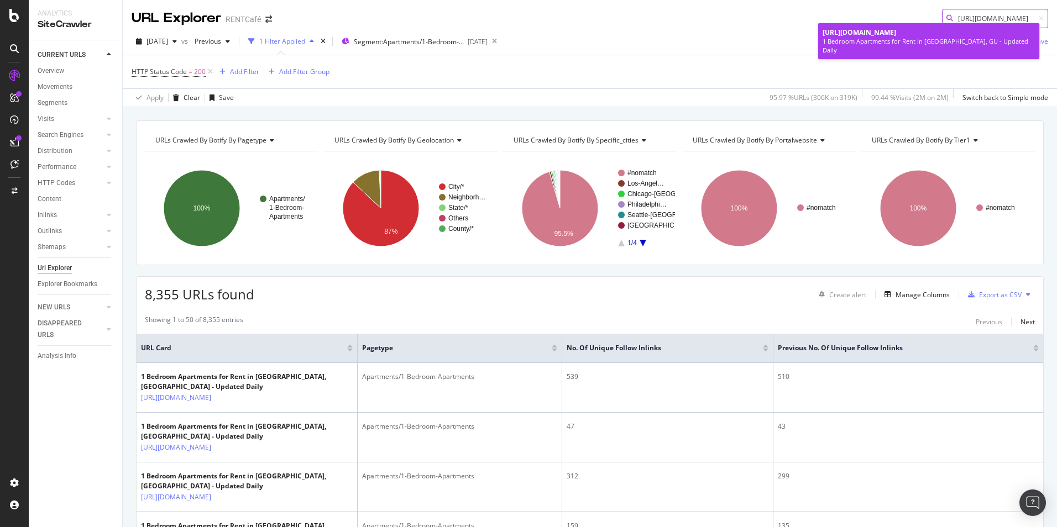
type input "[URL][DOMAIN_NAME]"
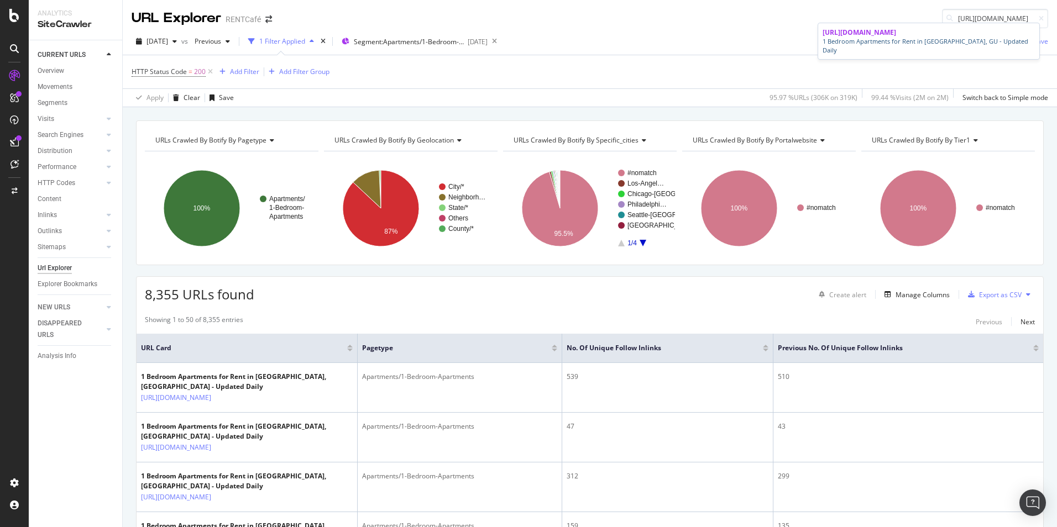
click at [896, 30] on span "[URL][DOMAIN_NAME]" at bounding box center [860, 32] width 74 height 9
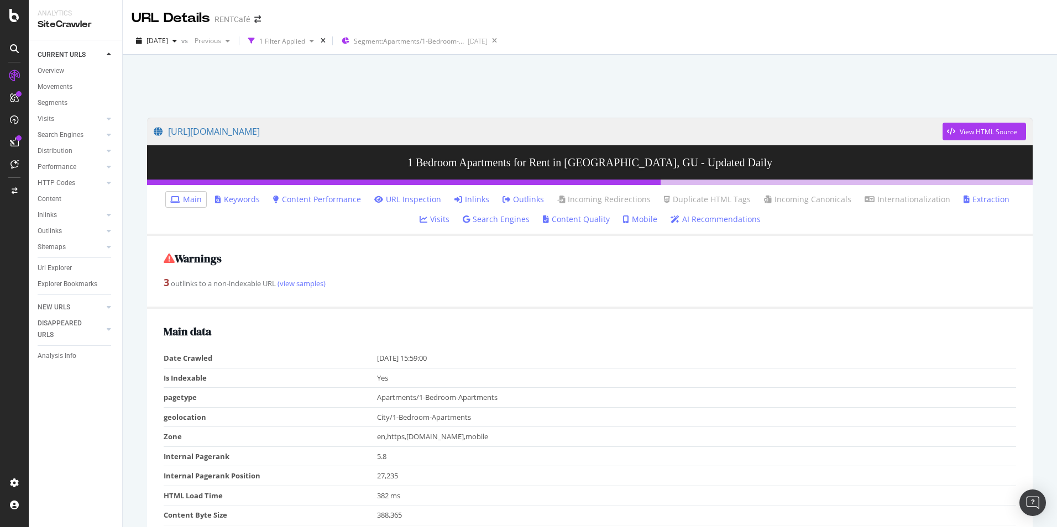
click at [454, 201] on link "Inlinks" at bounding box center [471, 199] width 35 height 11
